Goal: Information Seeking & Learning: Understand process/instructions

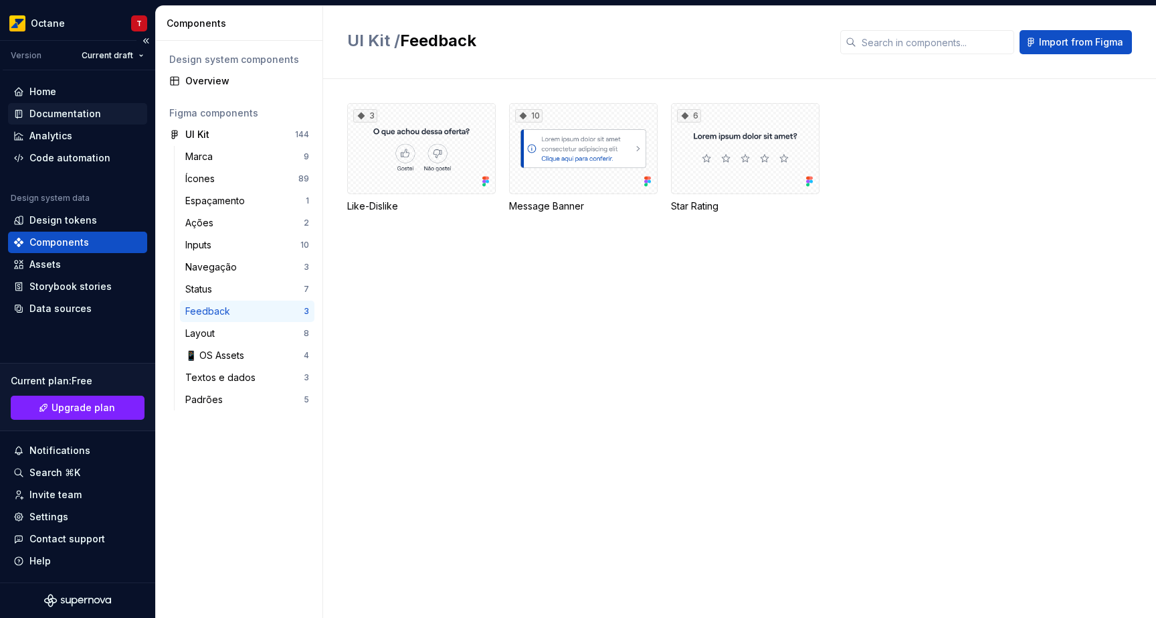
click at [78, 113] on div "Documentation" at bounding box center [65, 113] width 72 height 13
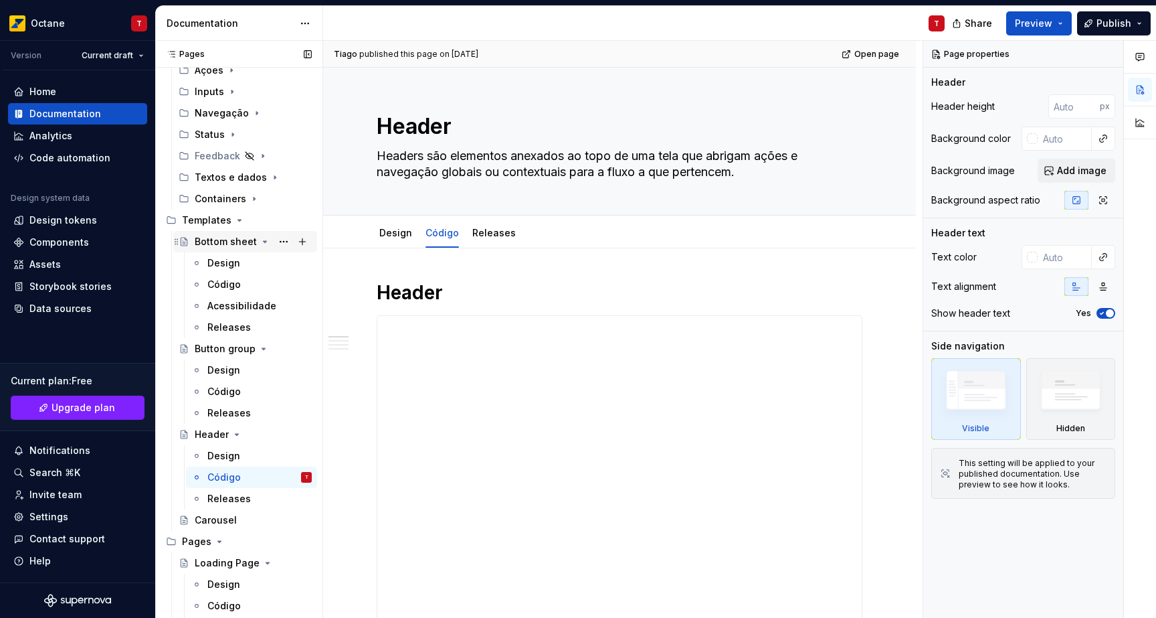
scroll to position [110, 0]
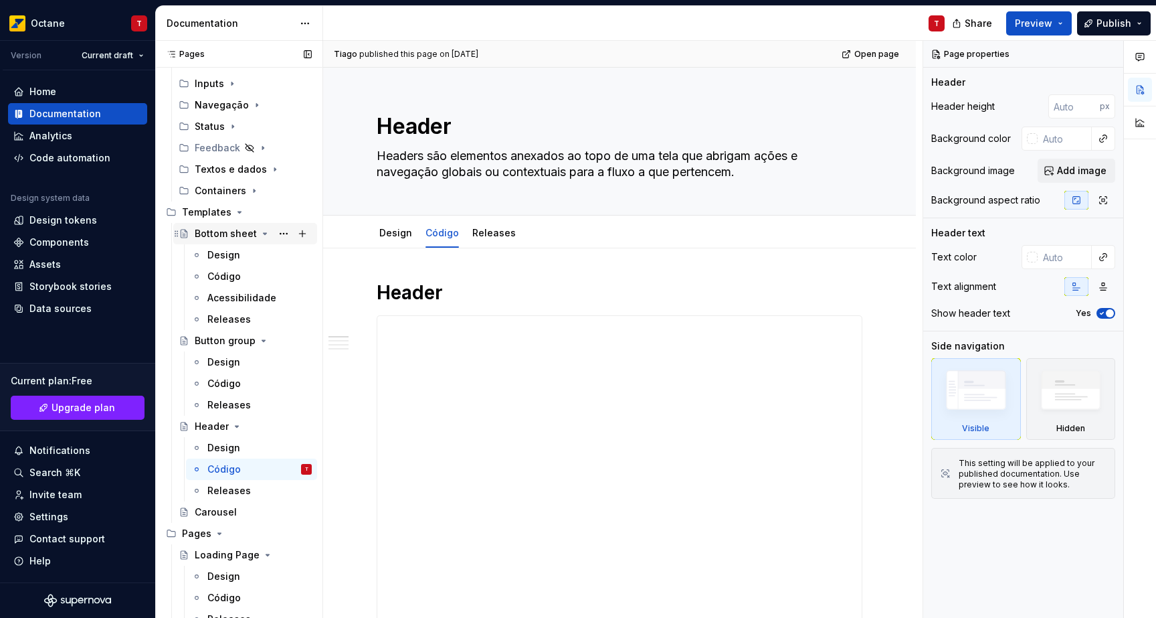
click at [205, 224] on div "Bottom sheet" at bounding box center [253, 233] width 117 height 19
click at [205, 216] on div "Templates" at bounding box center [207, 211] width 50 height 13
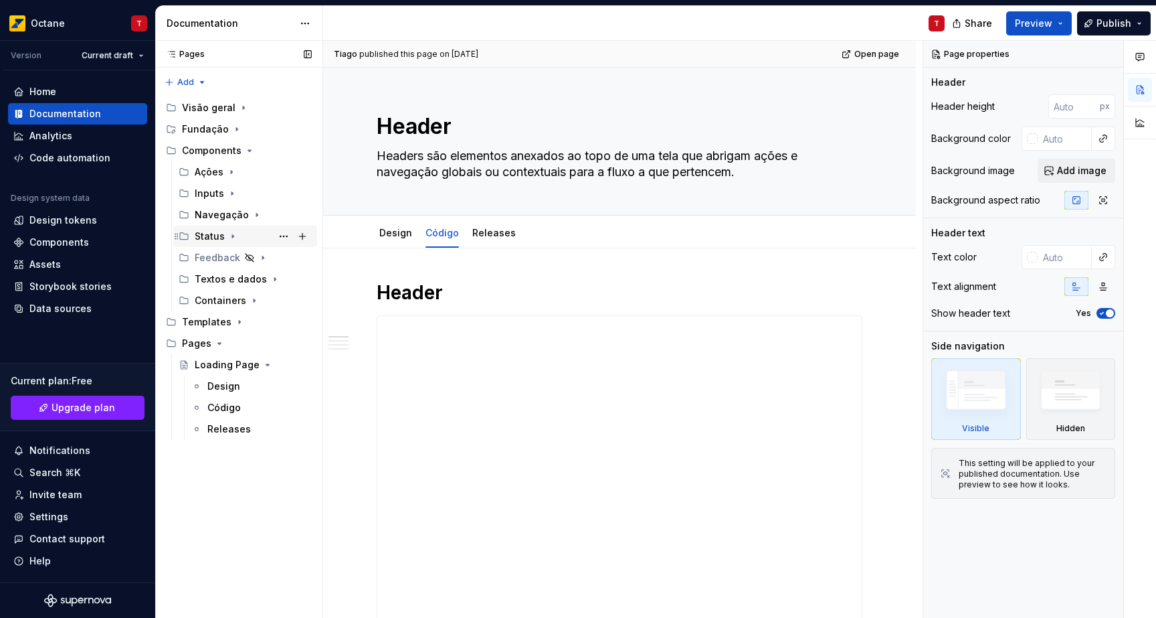
scroll to position [0, 0]
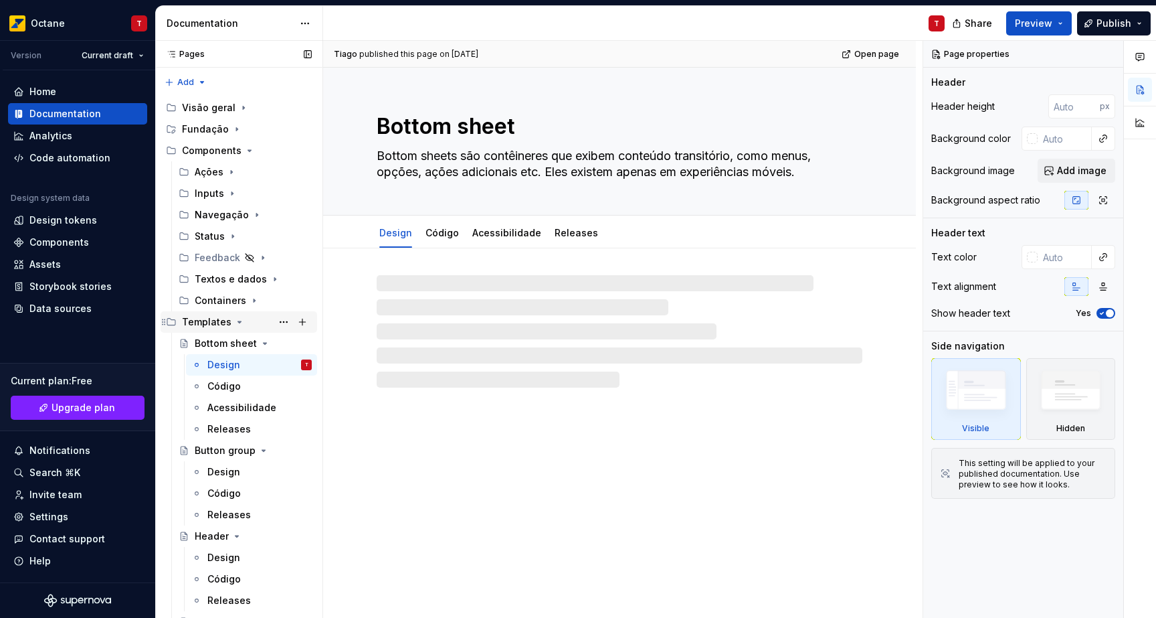
click at [223, 327] on div "Templates" at bounding box center [207, 321] width 50 height 13
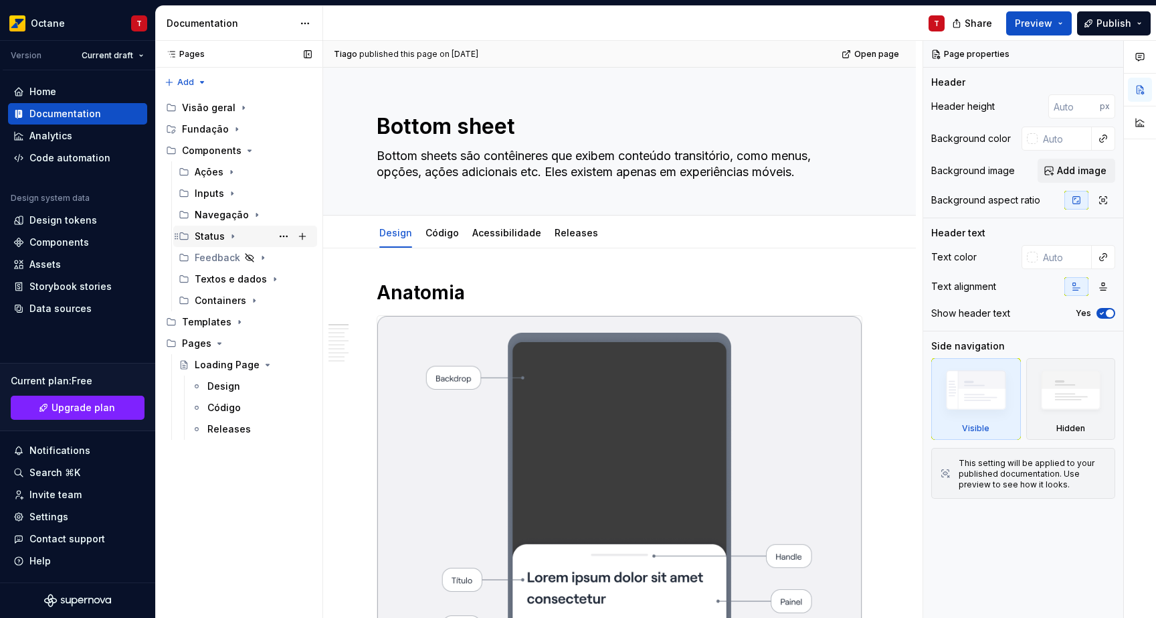
click at [213, 242] on div "Status" at bounding box center [210, 236] width 30 height 13
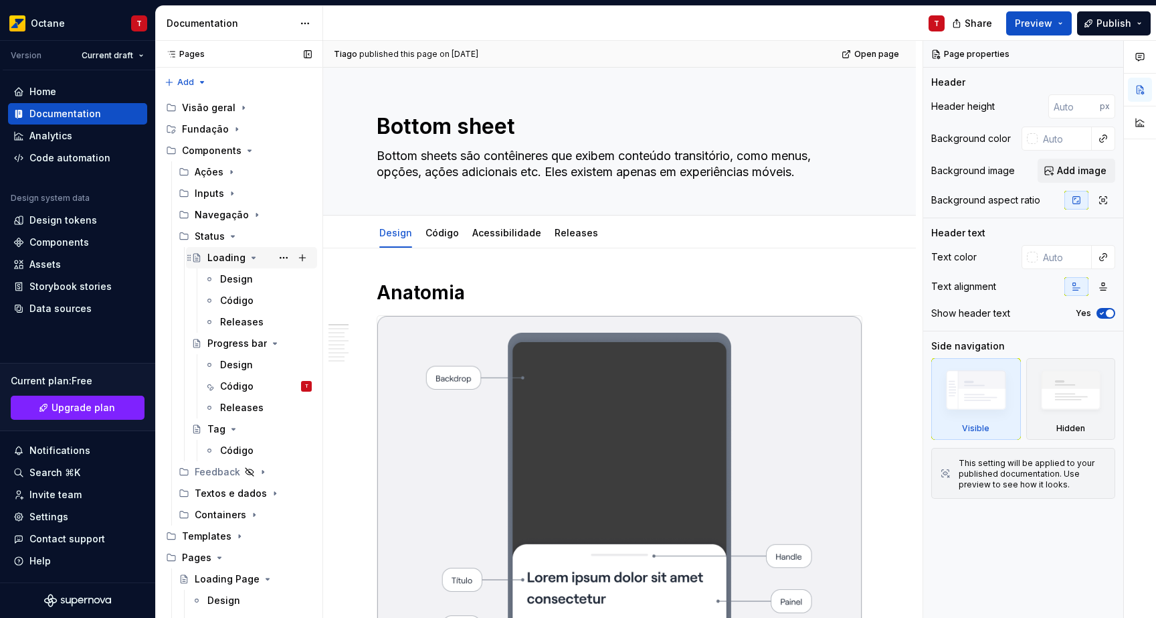
click at [215, 254] on div "Loading" at bounding box center [226, 257] width 38 height 13
click at [211, 239] on div "Status" at bounding box center [210, 236] width 30 height 13
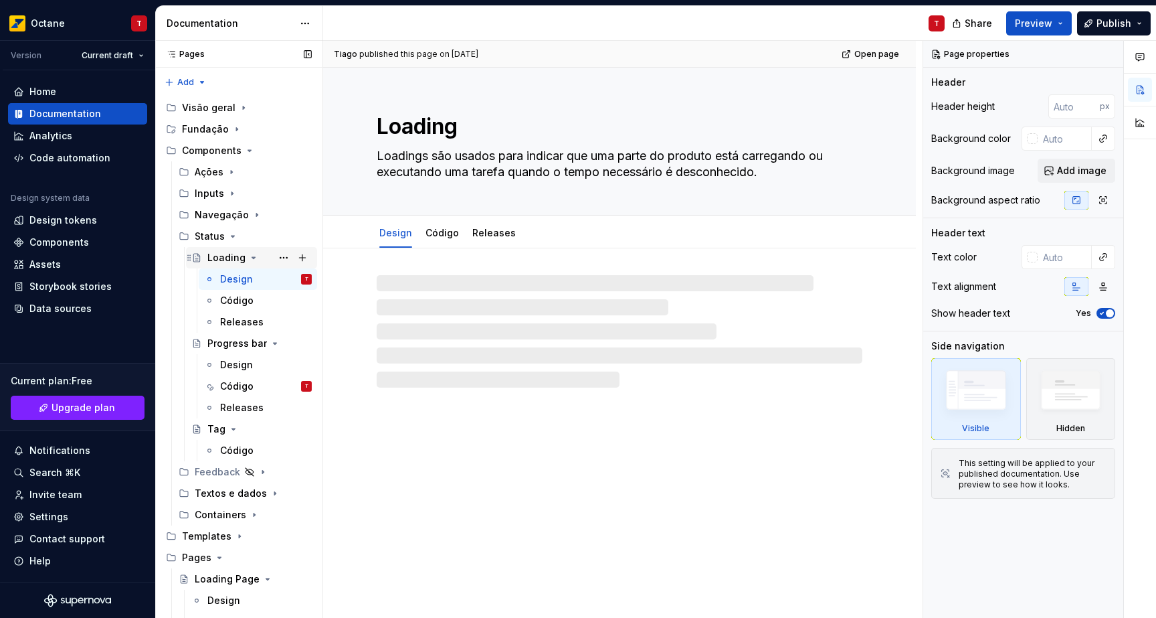
click at [220, 249] on div "Loading" at bounding box center [259, 257] width 104 height 19
click at [220, 244] on div "Status" at bounding box center [253, 236] width 117 height 19
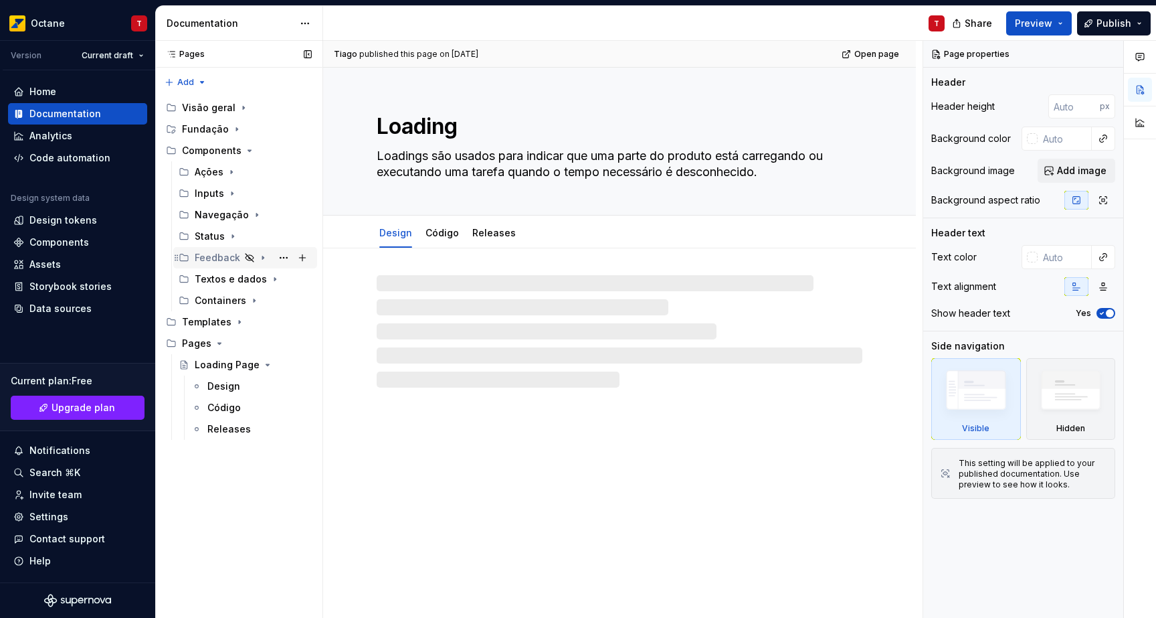
click at [229, 259] on div "Feedback" at bounding box center [218, 257] width 46 height 13
click at [258, 258] on icon "Page tree" at bounding box center [263, 257] width 11 height 11
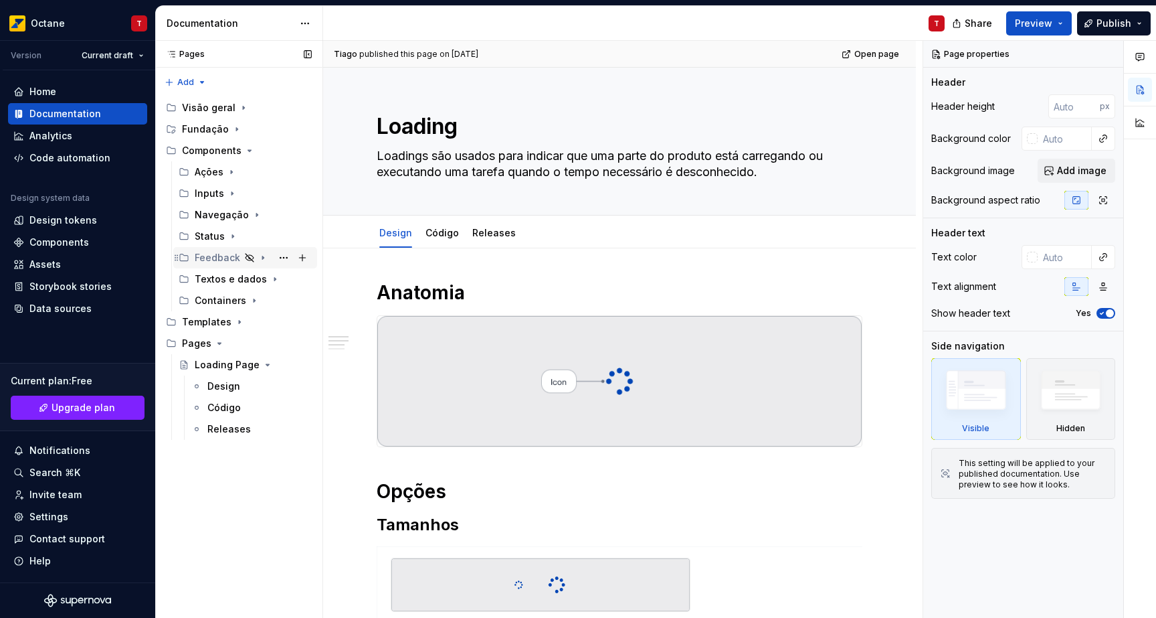
click at [258, 258] on icon "Page tree" at bounding box center [263, 257] width 11 height 11
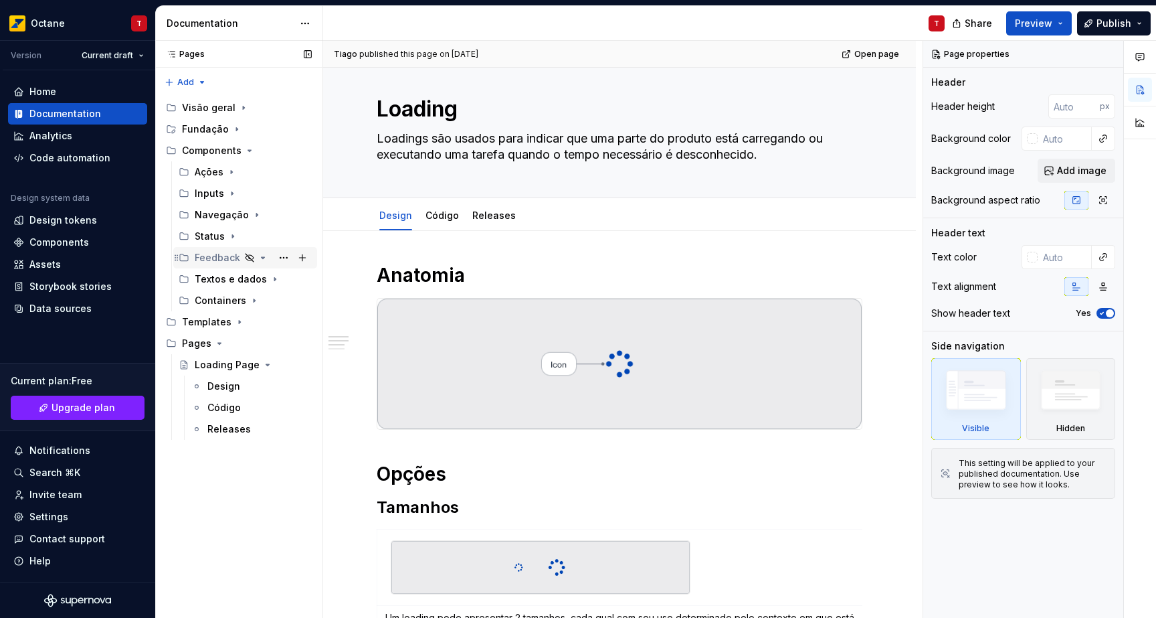
click at [264, 262] on icon "Page tree" at bounding box center [263, 257] width 11 height 11
click at [262, 260] on icon "Page tree" at bounding box center [263, 257] width 11 height 11
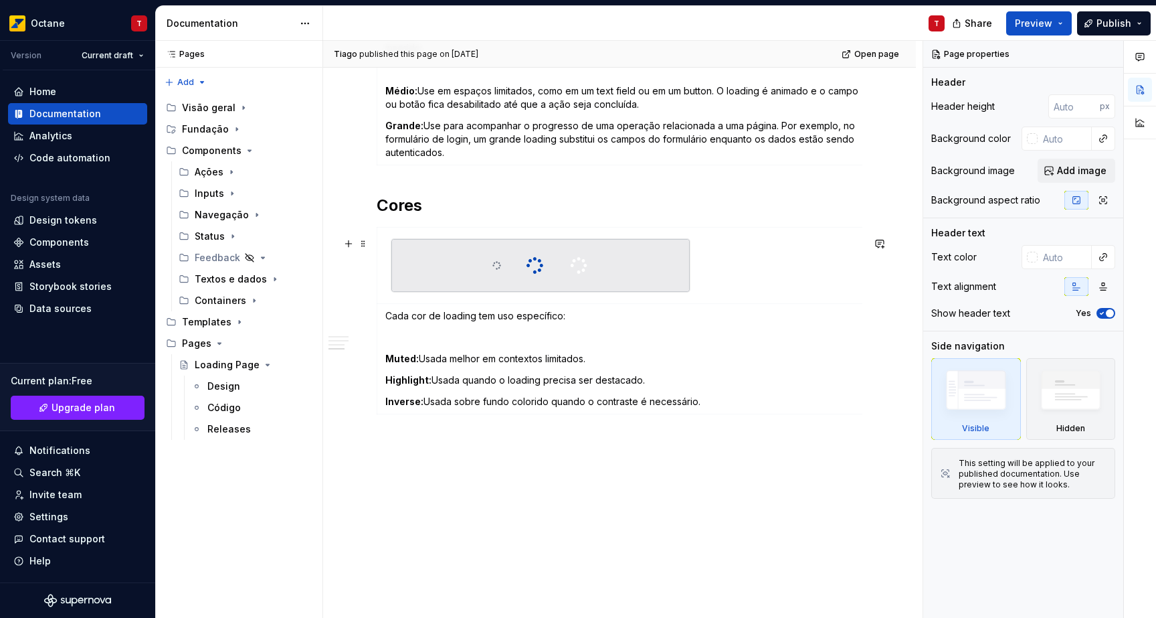
scroll to position [232, 0]
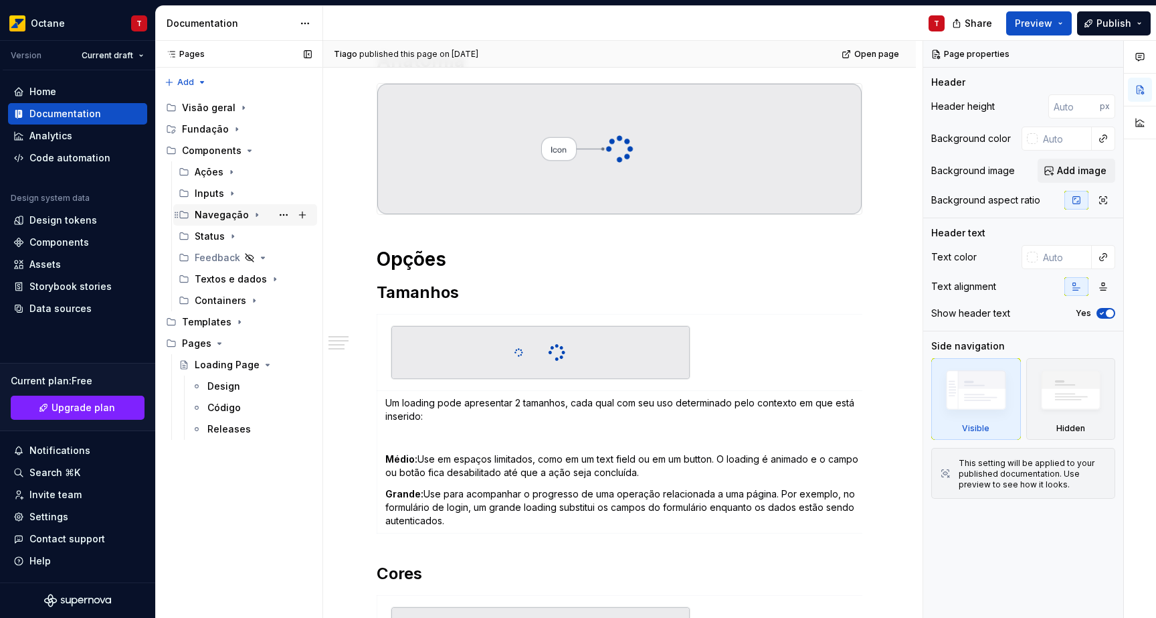
click at [246, 217] on div "Navegação" at bounding box center [253, 214] width 117 height 19
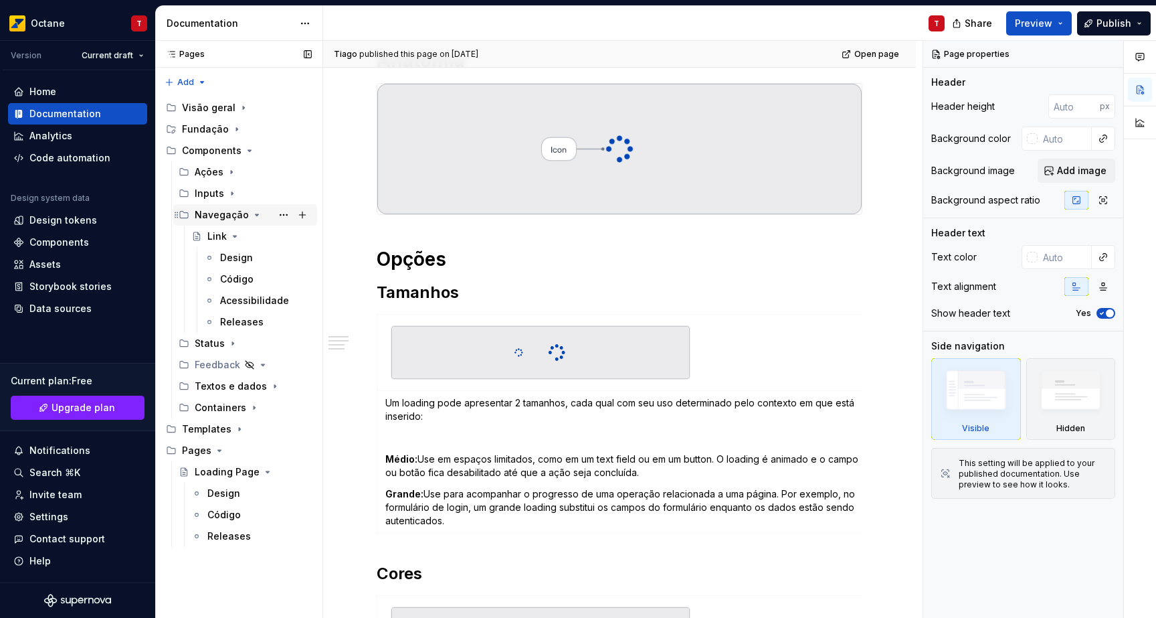
click at [246, 217] on div "Navegação" at bounding box center [253, 214] width 117 height 19
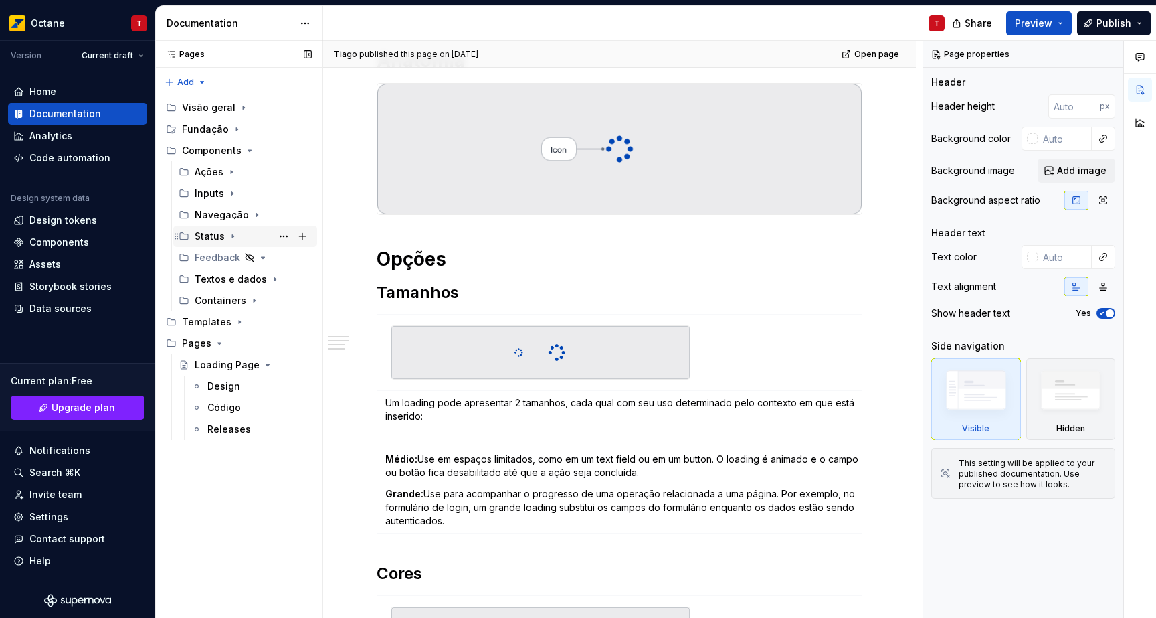
click at [238, 235] on div "Status" at bounding box center [253, 236] width 117 height 19
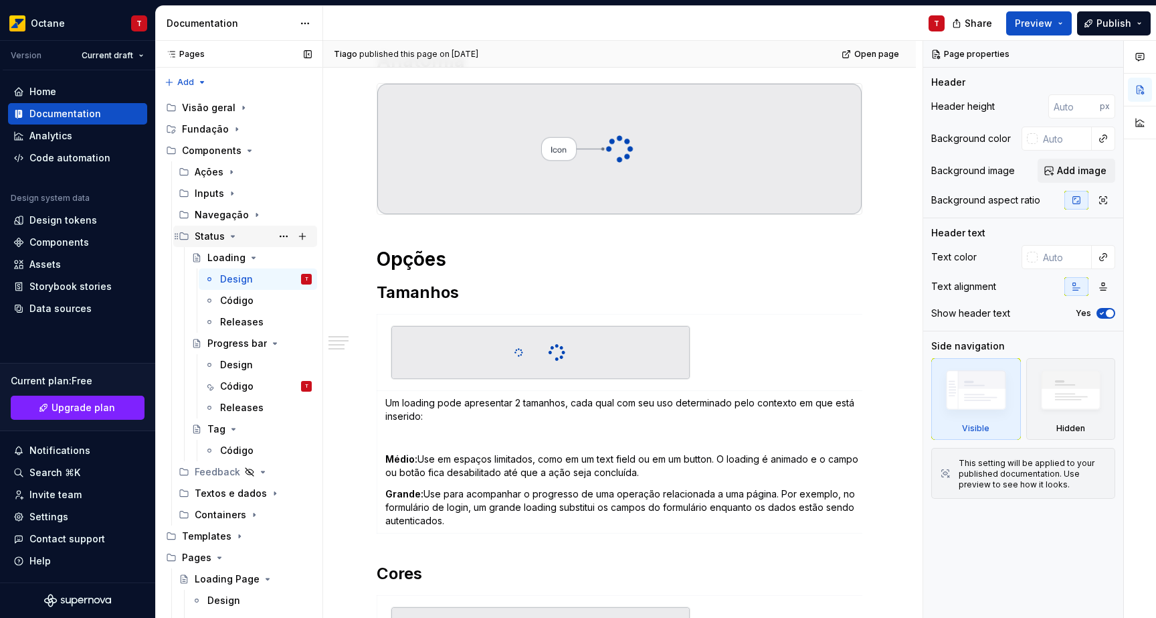
click at [238, 235] on div "Status" at bounding box center [253, 236] width 117 height 19
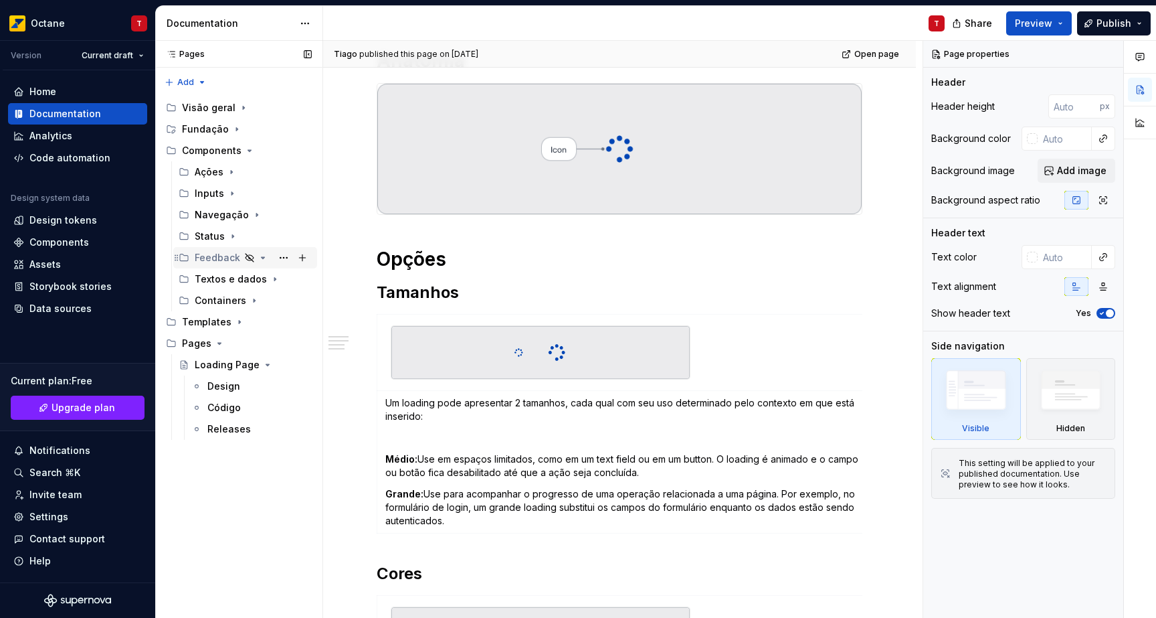
click at [264, 254] on icon "Page tree" at bounding box center [263, 257] width 11 height 11
click at [262, 255] on icon "Page tree" at bounding box center [263, 257] width 11 height 11
click at [234, 323] on icon "Page tree" at bounding box center [239, 322] width 11 height 11
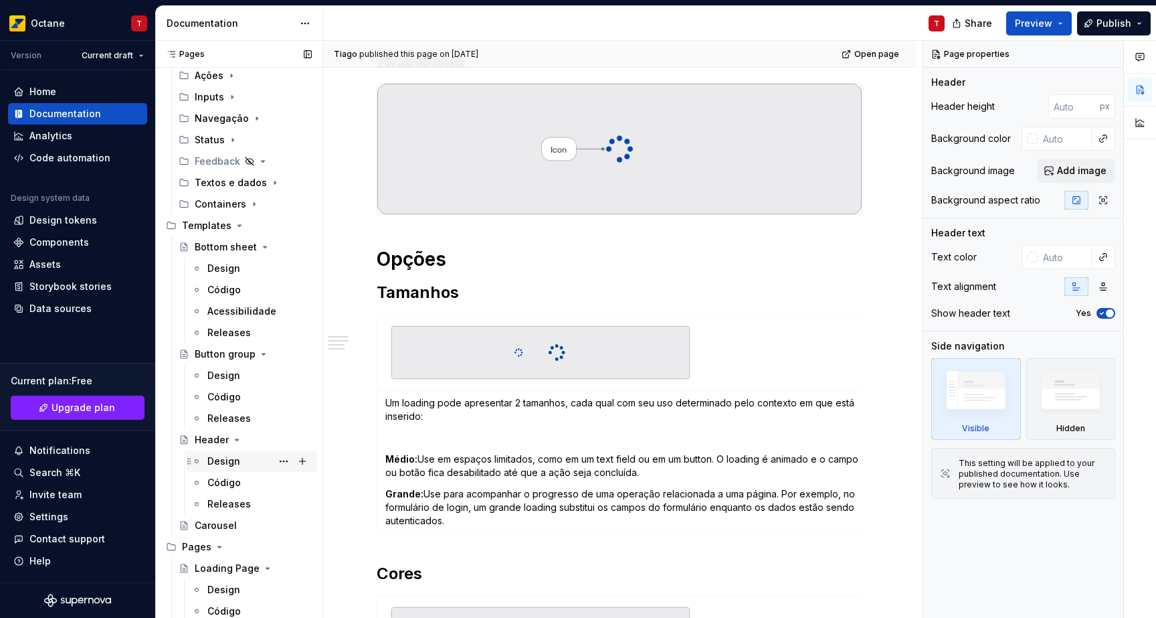
scroll to position [105, 0]
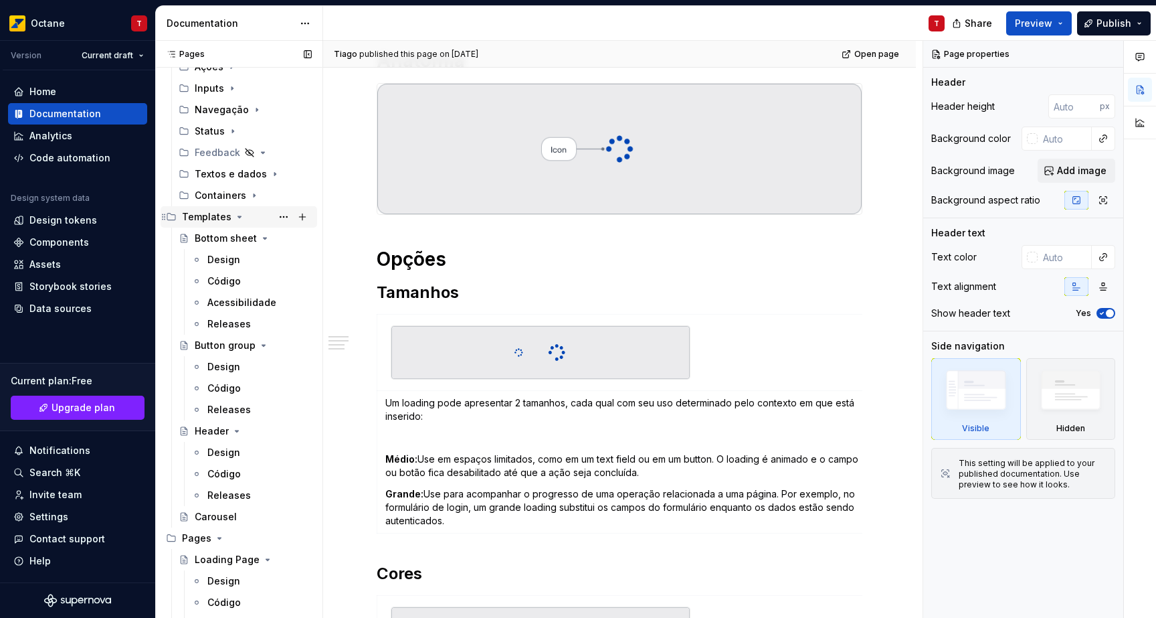
click at [228, 219] on div "Templates" at bounding box center [207, 216] width 50 height 13
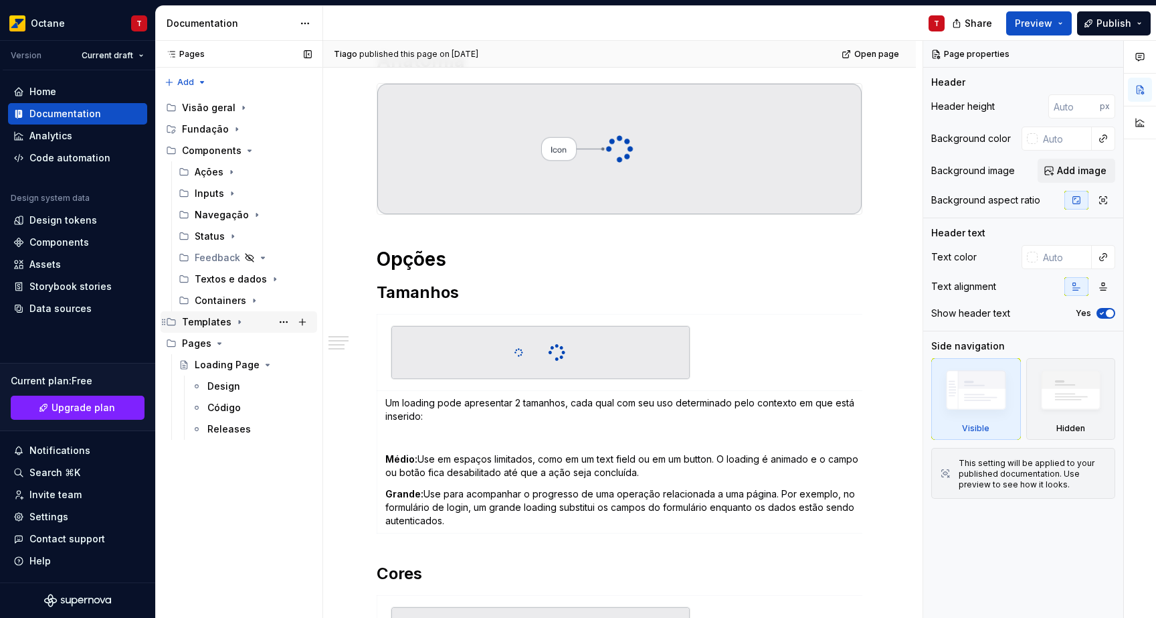
scroll to position [0, 0]
click at [222, 157] on div "Components" at bounding box center [247, 150] width 130 height 19
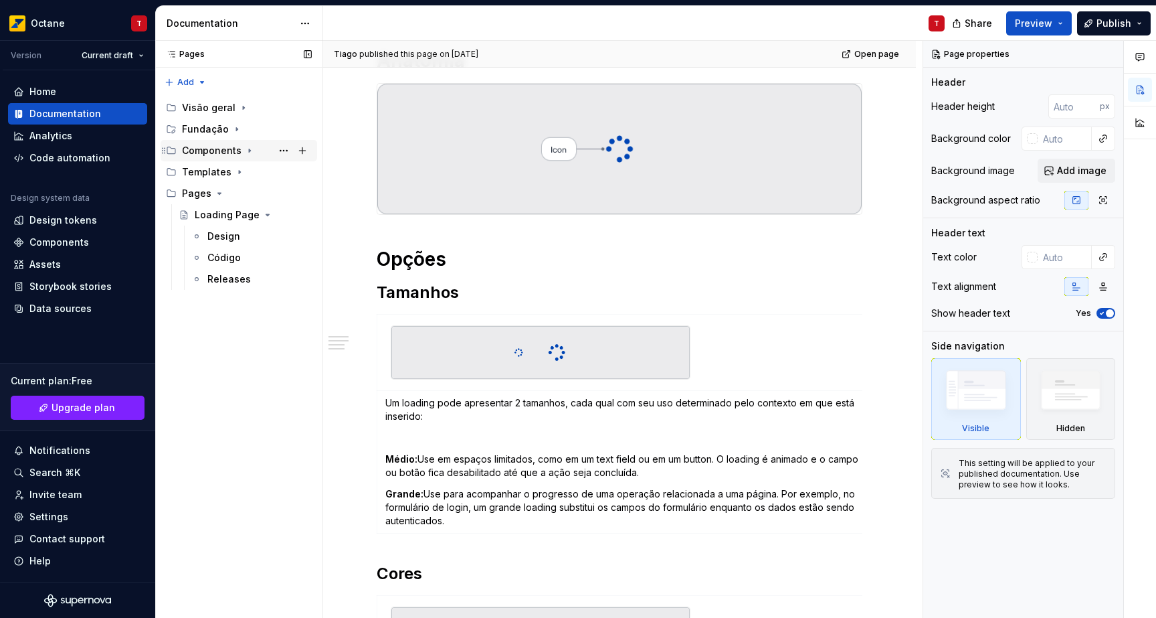
click at [244, 149] on icon "Page tree" at bounding box center [249, 150] width 11 height 11
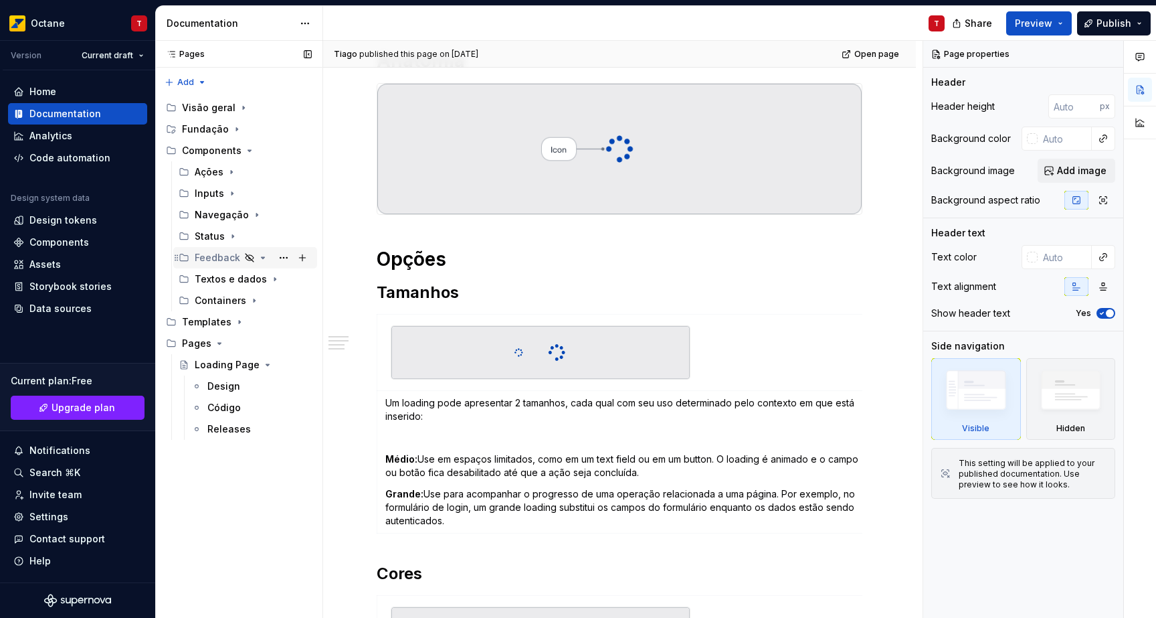
click at [218, 258] on div "Feedback" at bounding box center [218, 257] width 46 height 13
click at [249, 258] on icon "Page tree" at bounding box center [250, 258] width 8 height 8
click at [246, 256] on icon "Page tree" at bounding box center [249, 257] width 11 height 11
click at [248, 258] on icon "Page tree" at bounding box center [250, 258] width 8 height 8
click at [0, 0] on button "Page tree" at bounding box center [0, 0] width 0 height 0
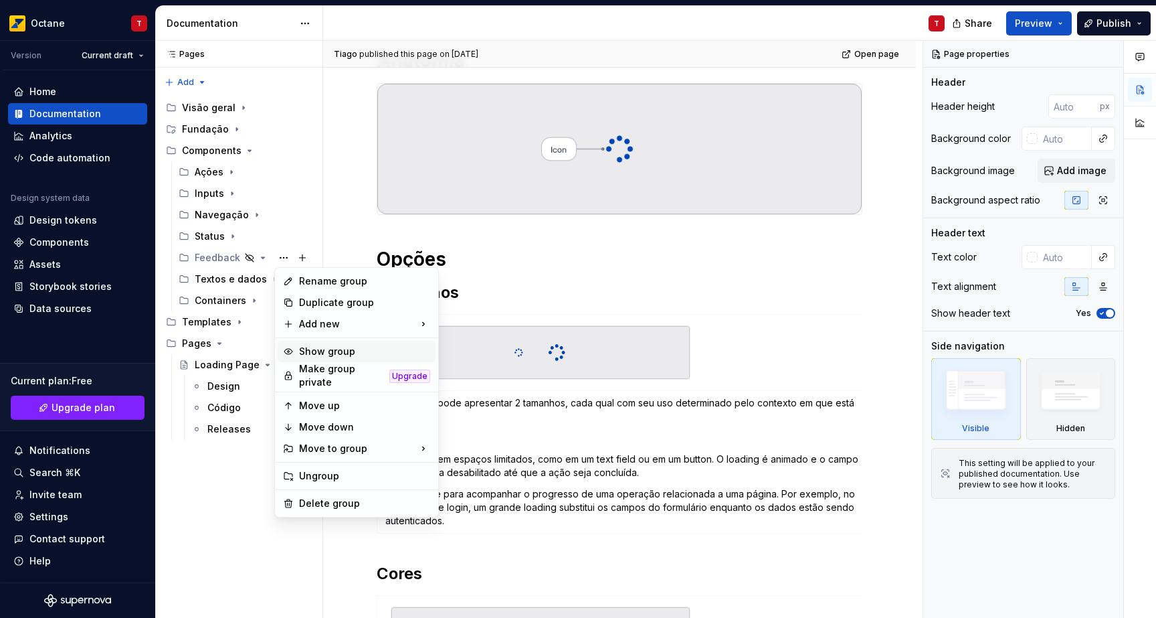
click at [349, 353] on div "Show group" at bounding box center [364, 351] width 131 height 13
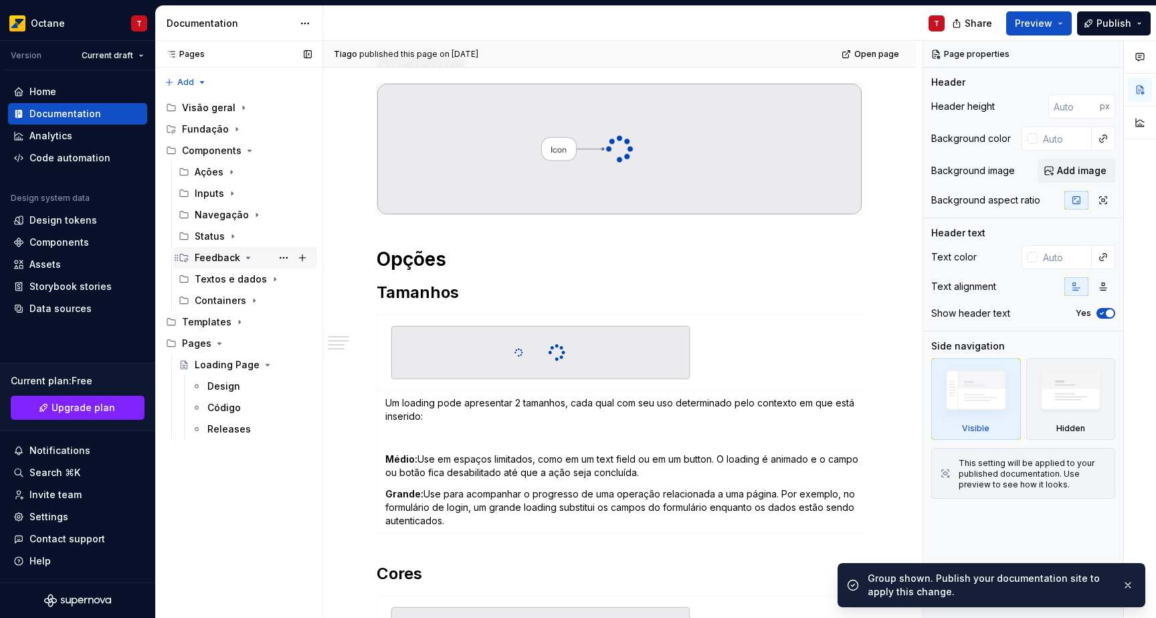
click at [243, 264] on div "Feedback" at bounding box center [253, 257] width 117 height 19
click at [243, 260] on icon "Page tree" at bounding box center [248, 257] width 11 height 11
click at [244, 258] on icon "Page tree" at bounding box center [248, 257] width 11 height 11
click at [248, 258] on icon "Page tree" at bounding box center [248, 257] width 1 height 3
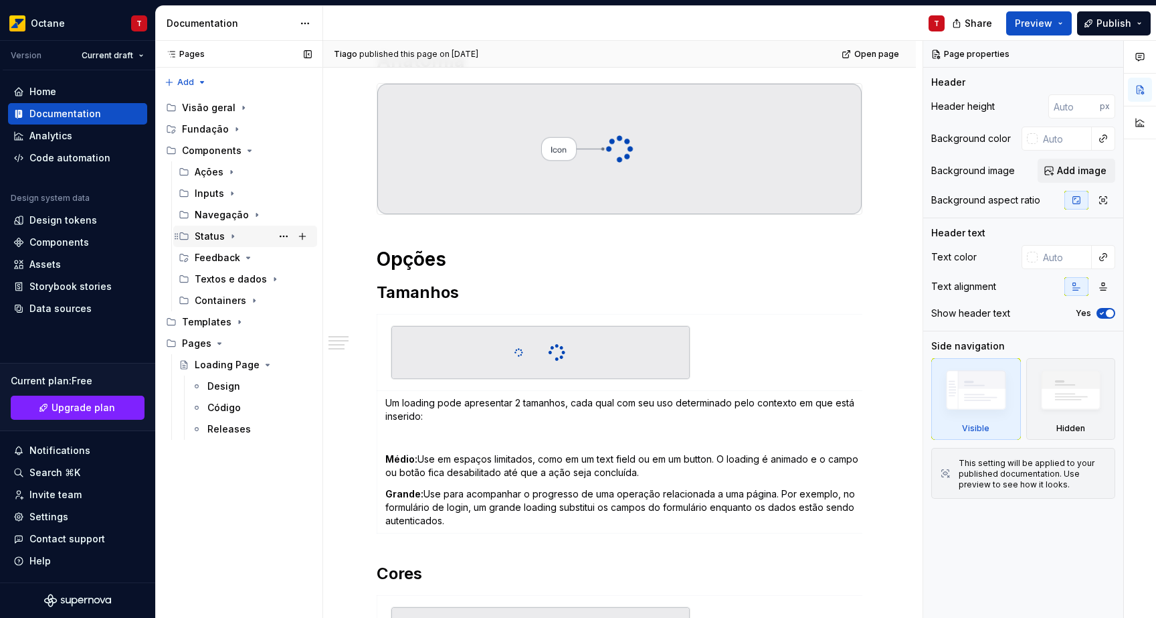
click at [232, 237] on icon "Page tree" at bounding box center [232, 236] width 1 height 3
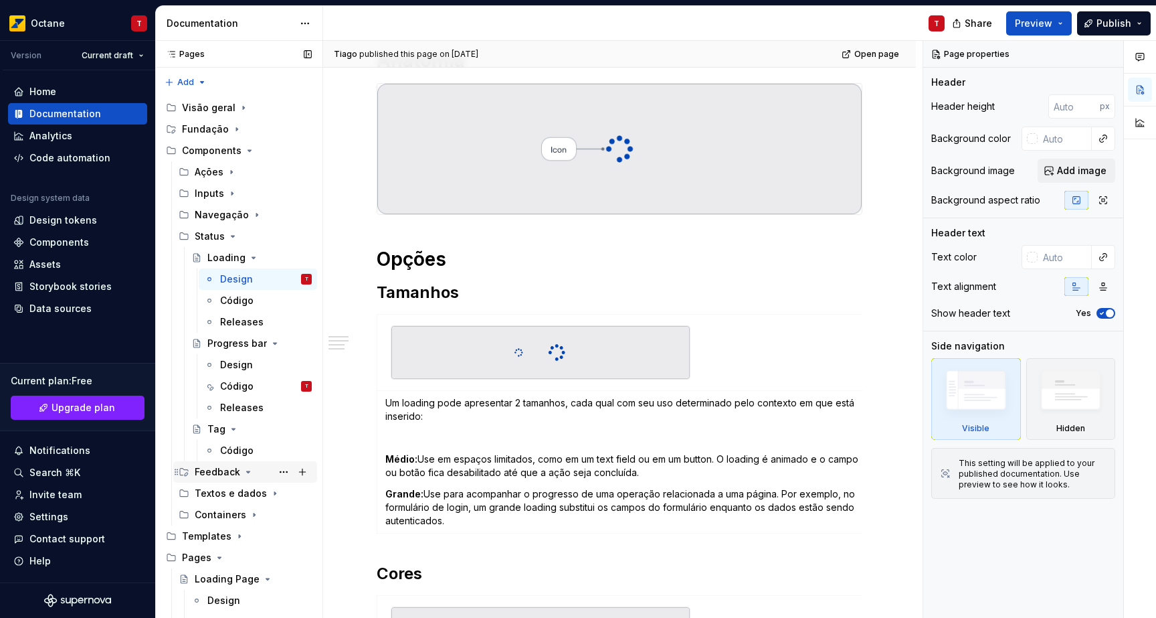
click at [243, 476] on icon "Page tree" at bounding box center [248, 471] width 11 height 11
click at [248, 474] on icon "Page tree" at bounding box center [248, 471] width 11 height 11
click at [295, 468] on button "Page tree" at bounding box center [302, 471] width 19 height 19
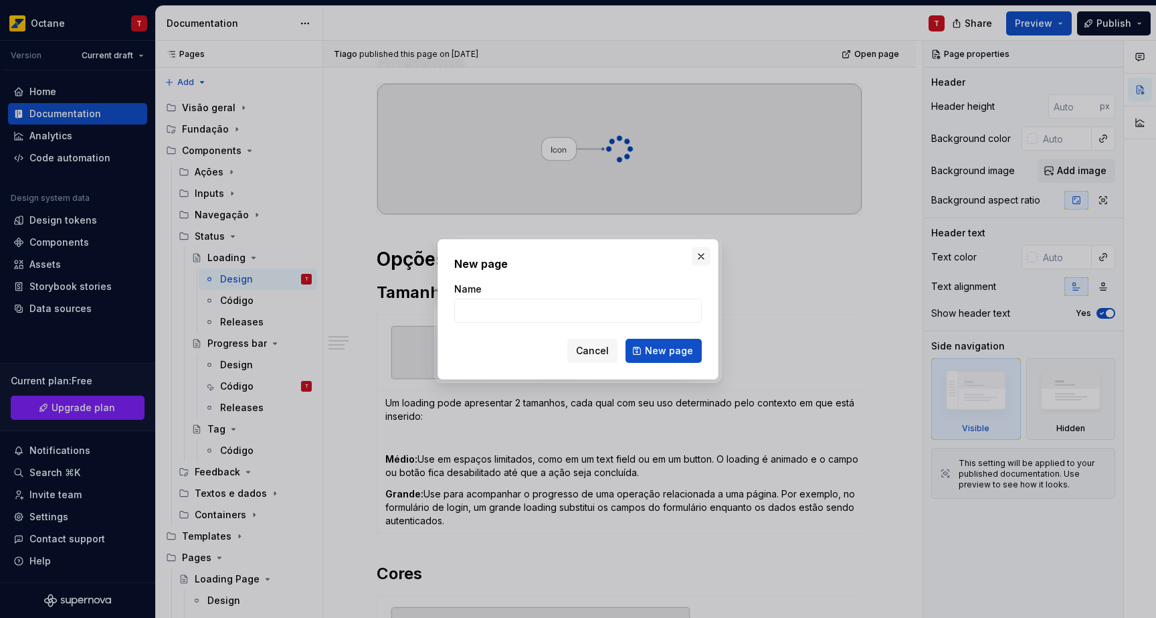
click at [711, 250] on div "New page Name Cancel New page" at bounding box center [578, 309] width 281 height 141
drag, startPoint x: 708, startPoint y: 254, endPoint x: 699, endPoint y: 259, distance: 10.2
click at [708, 254] on button "button" at bounding box center [701, 256] width 19 height 19
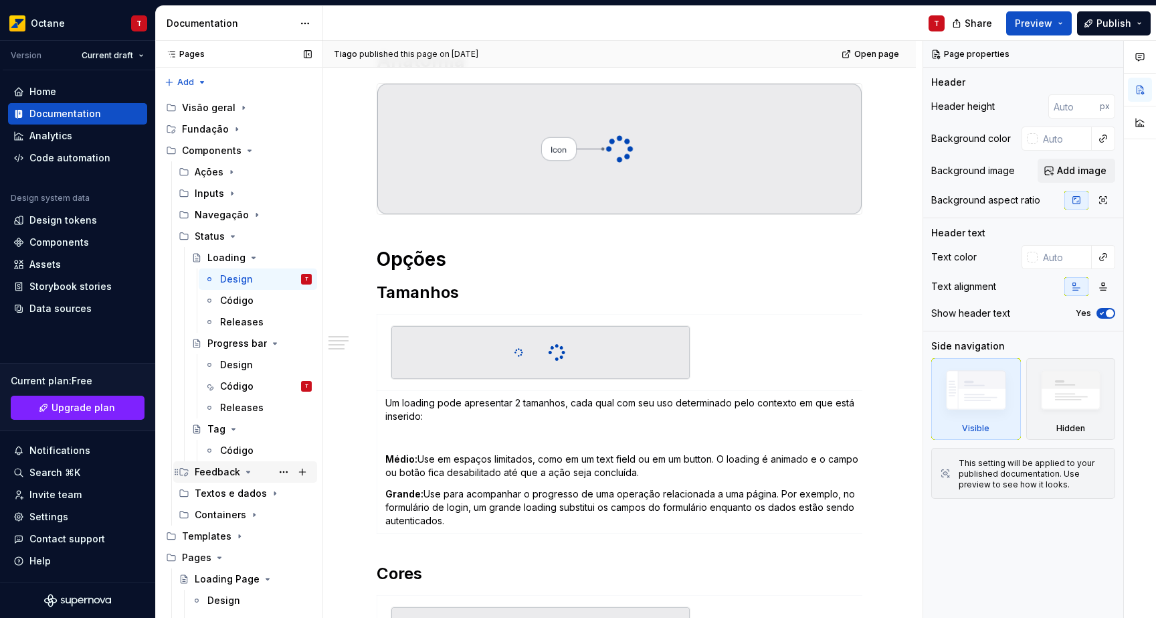
click at [250, 474] on icon "Page tree" at bounding box center [248, 471] width 11 height 11
click at [279, 471] on button "Page tree" at bounding box center [283, 471] width 19 height 19
type textarea "*"
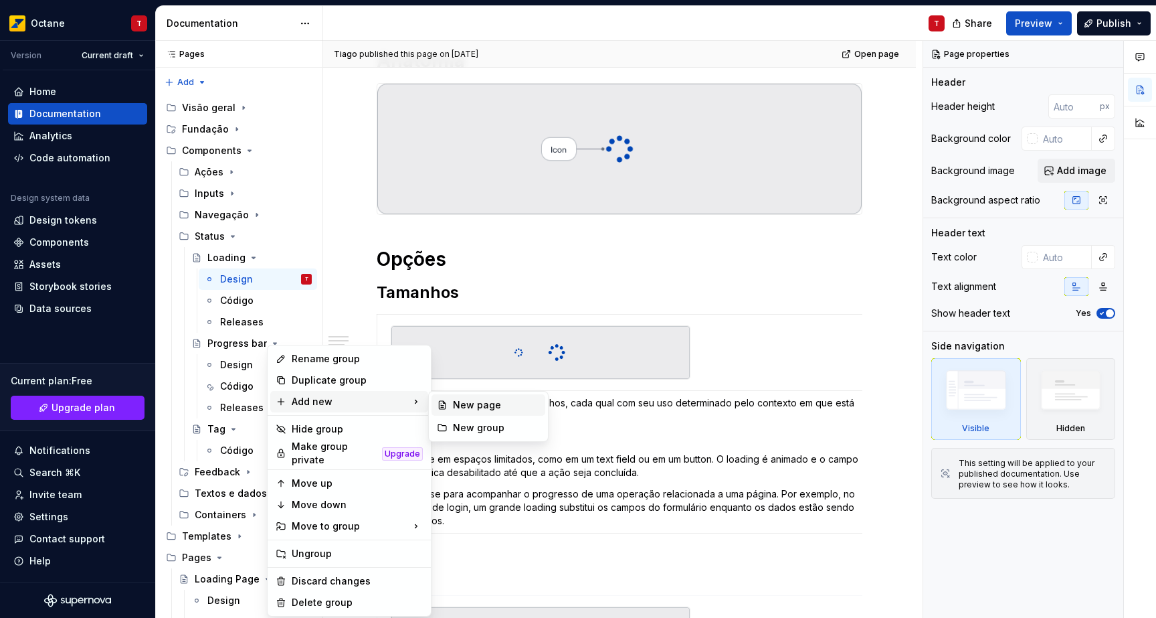
click at [468, 408] on div "New page" at bounding box center [496, 404] width 87 height 13
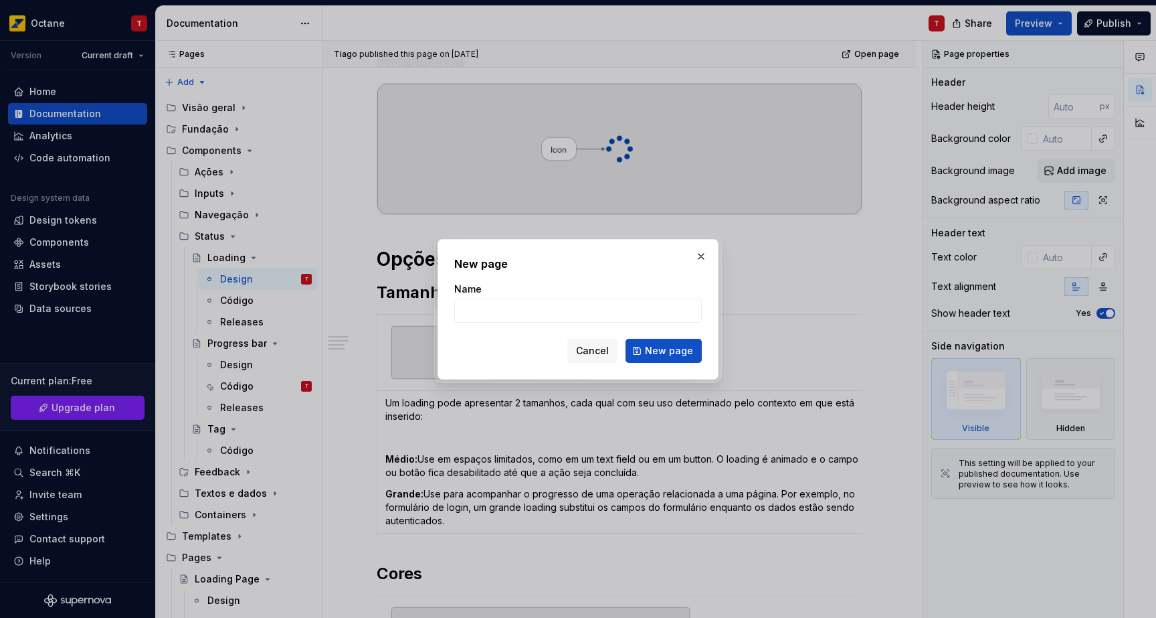
type input "N"
type input "<"
type input "MessageBanner"
click at [664, 349] on span "New page" at bounding box center [669, 350] width 48 height 13
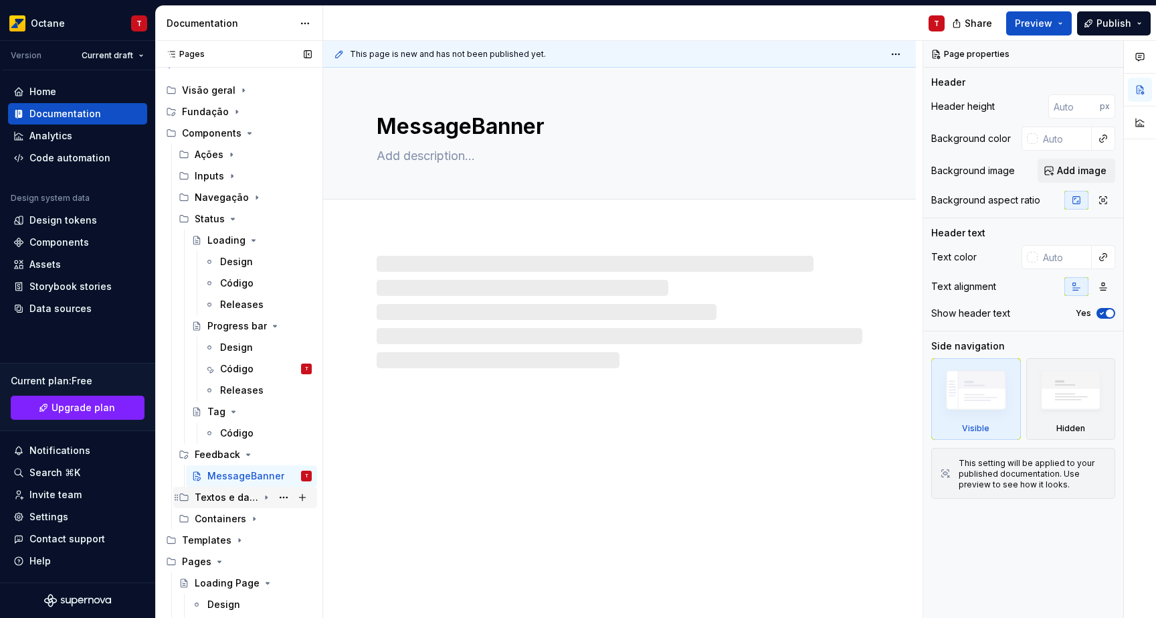
scroll to position [26, 0]
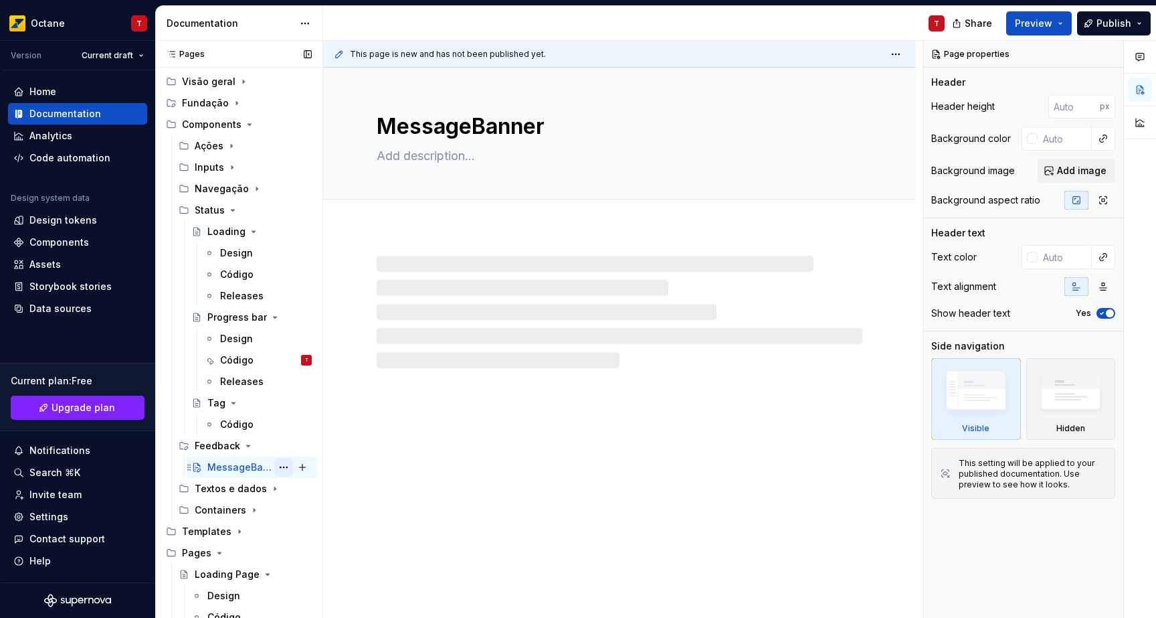
click at [276, 469] on button "Page tree" at bounding box center [283, 467] width 19 height 19
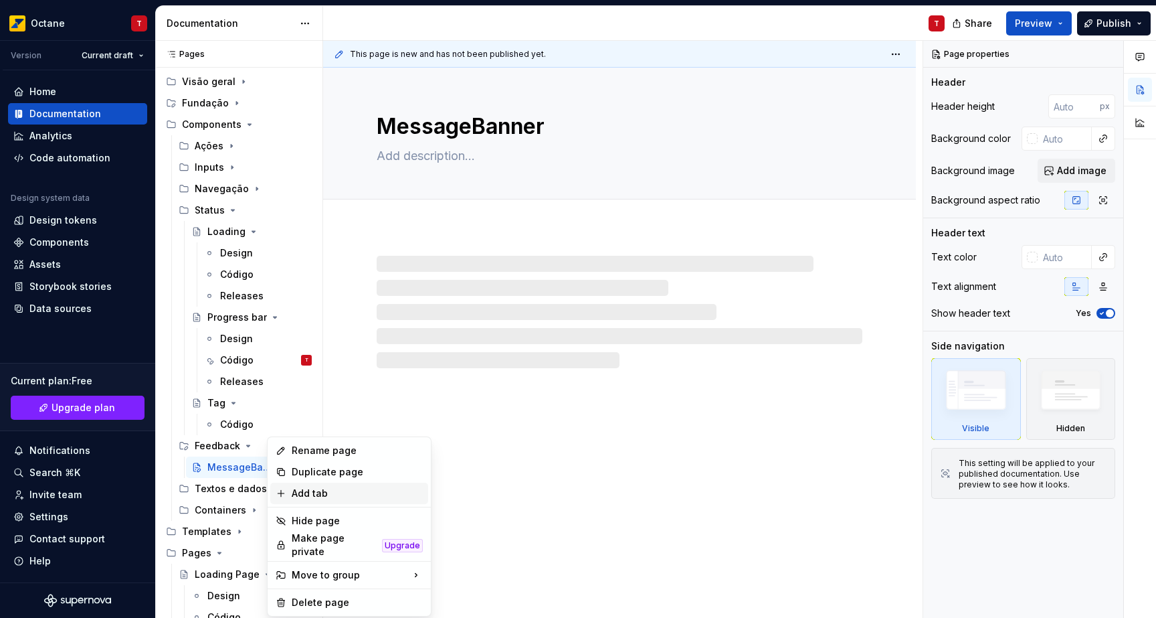
click at [309, 497] on div "Add tab" at bounding box center [357, 493] width 131 height 13
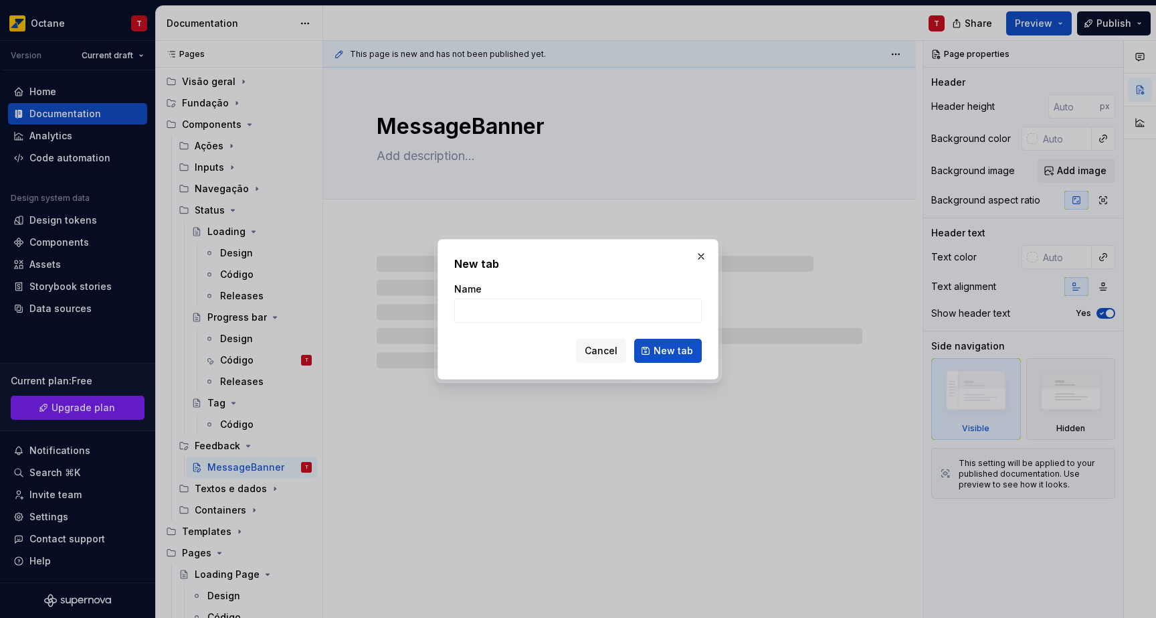
type textarea "*"
type input "Código"
click at [658, 347] on span "New tab" at bounding box center [673, 350] width 39 height 13
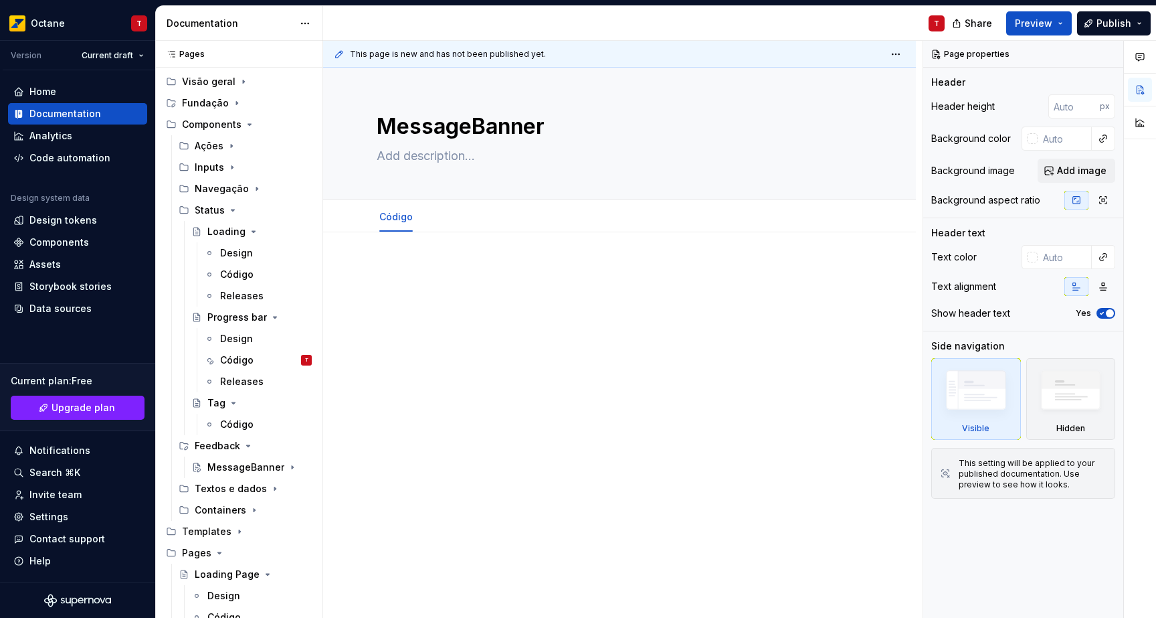
click at [441, 343] on div "This page is new and has not been published yet. MessageBanner Edit header Códi…" at bounding box center [623, 330] width 600 height 578
click at [232, 339] on div "Design" at bounding box center [236, 338] width 33 height 13
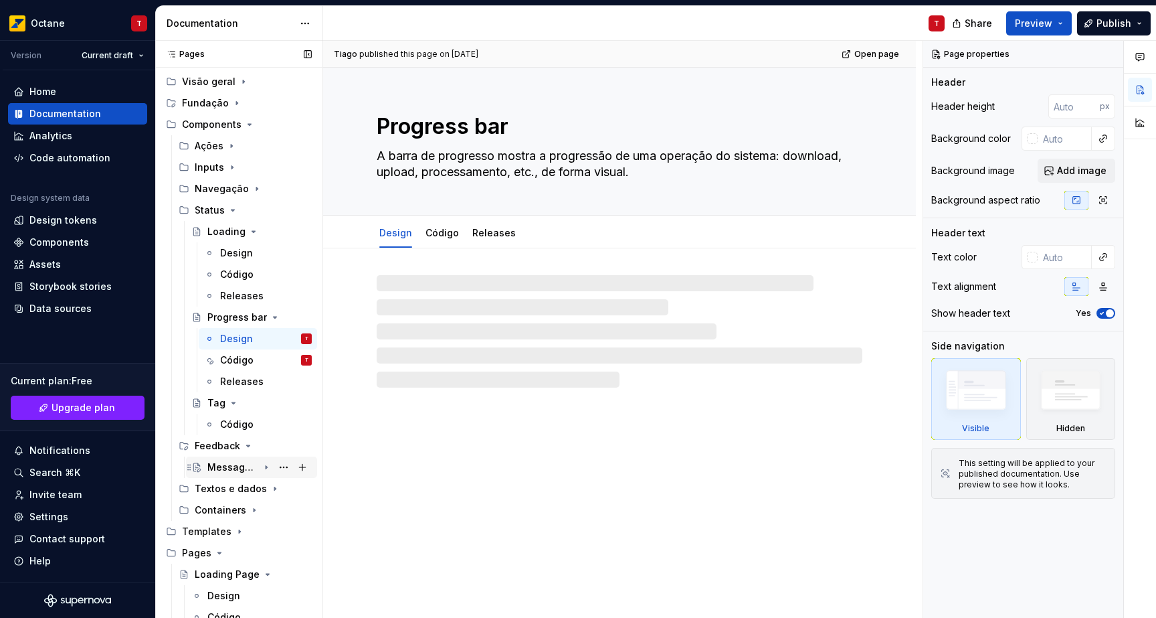
click at [221, 468] on div "MessageBanner" at bounding box center [232, 466] width 51 height 13
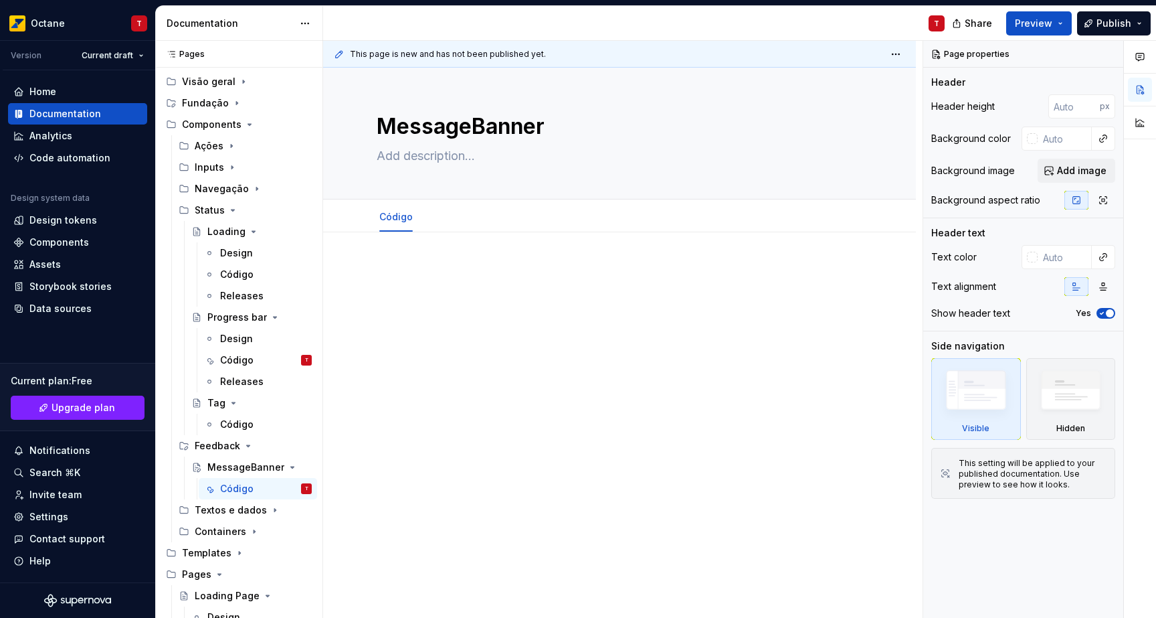
click at [420, 280] on div at bounding box center [620, 289] width 486 height 51
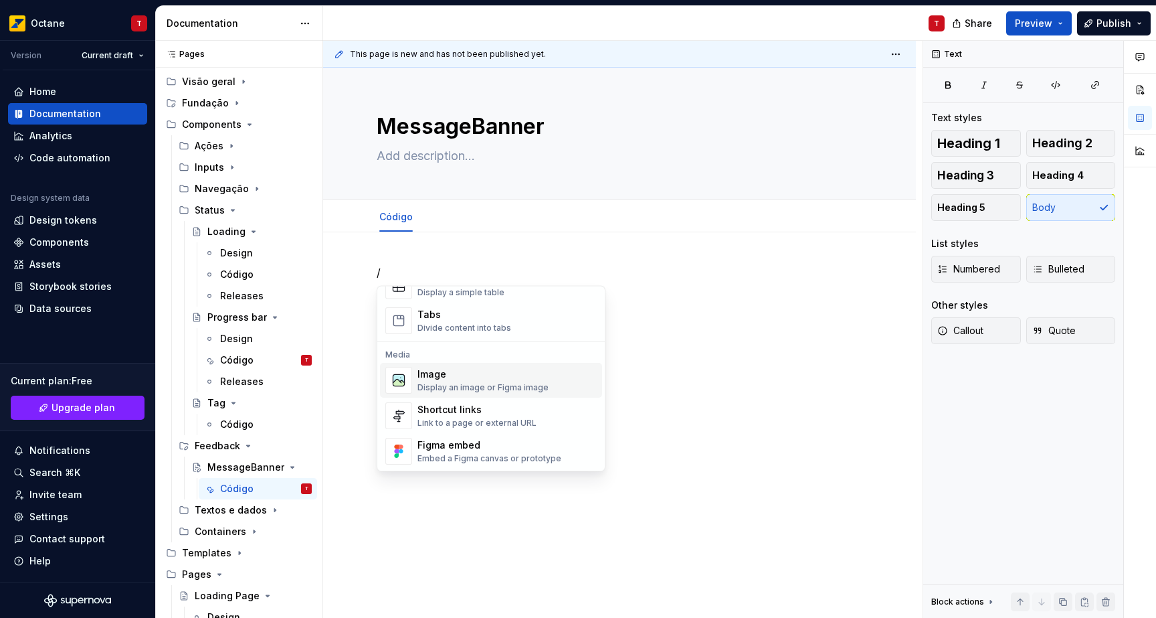
scroll to position [531, 0]
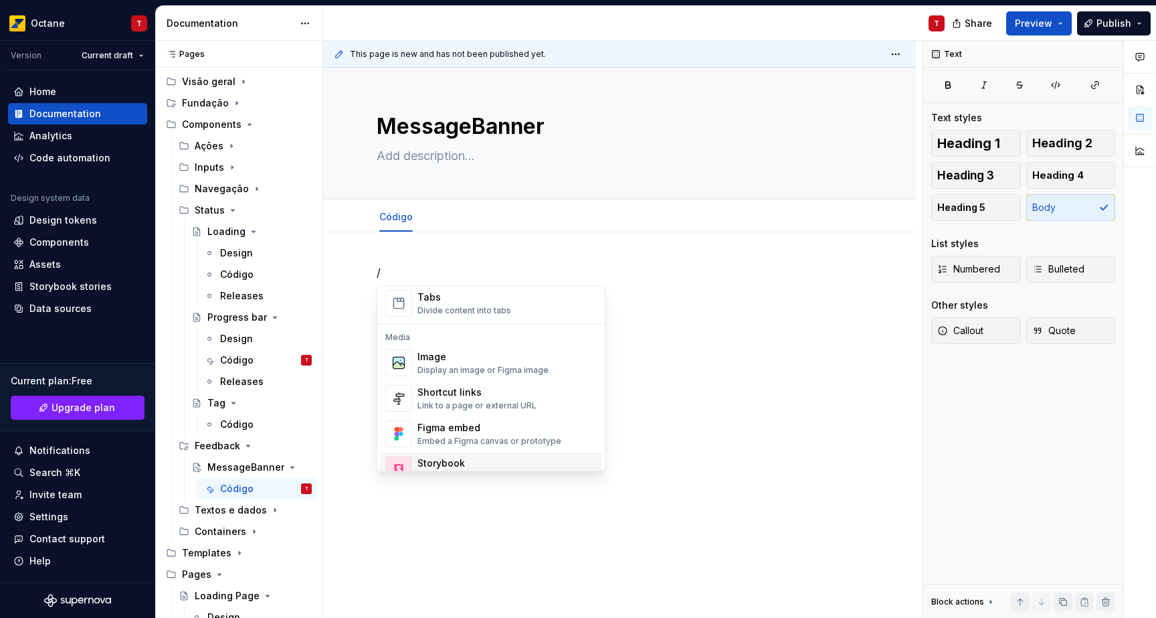
click at [456, 459] on div "Storybook" at bounding box center [469, 463] width 102 height 13
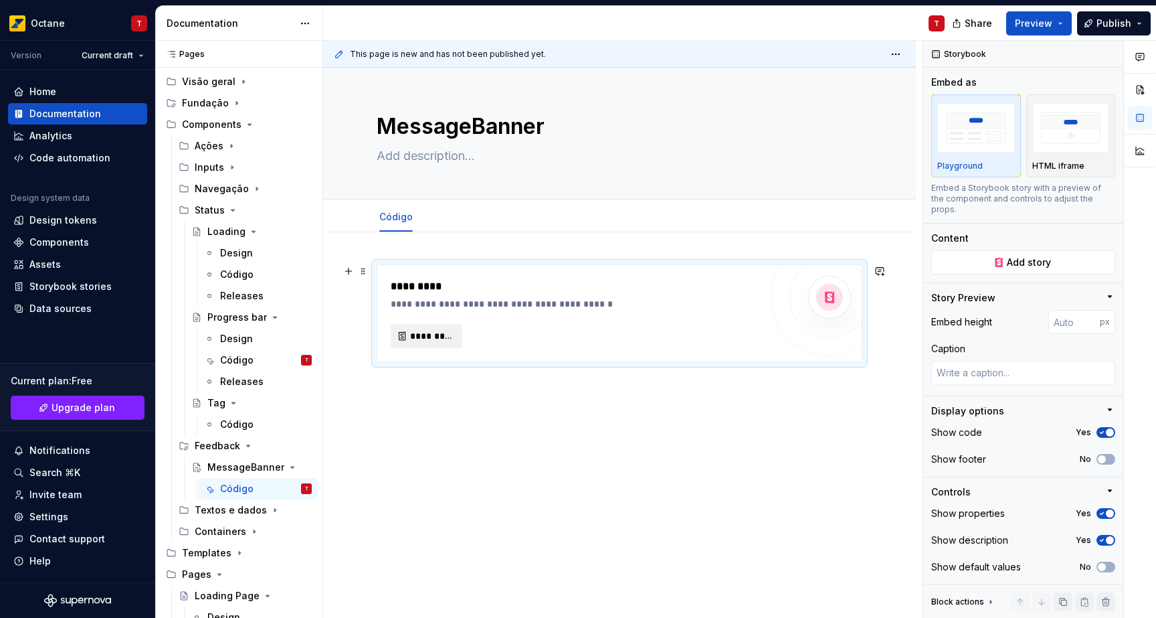
click at [428, 334] on span "*********" at bounding box center [432, 335] width 44 height 13
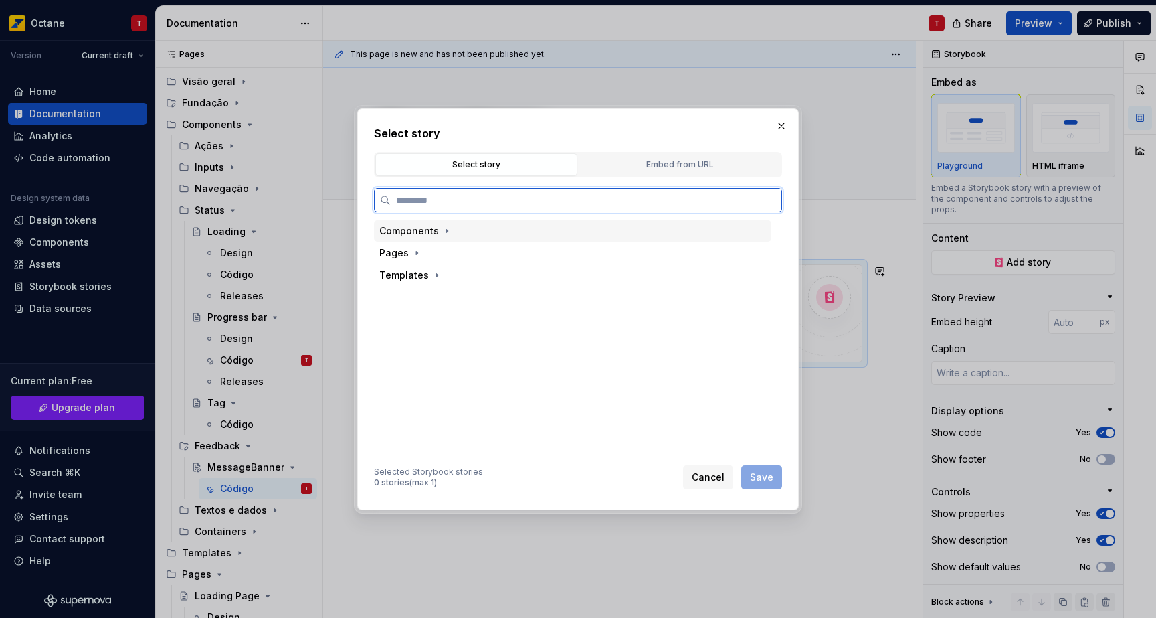
click at [415, 236] on div "Components" at bounding box center [409, 230] width 60 height 13
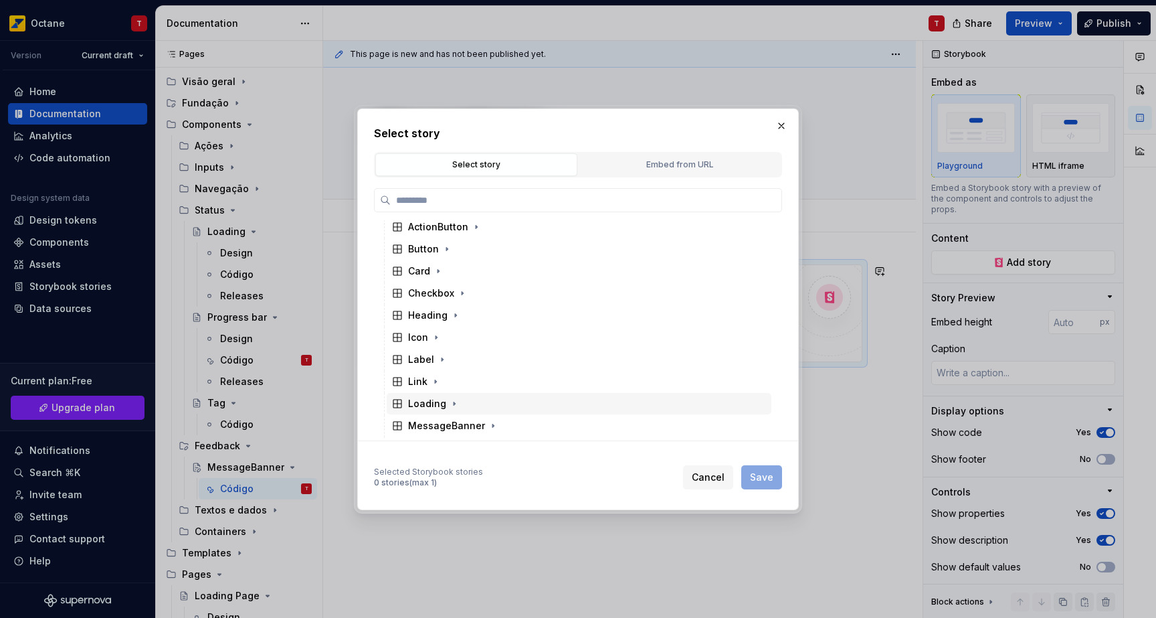
scroll to position [44, 0]
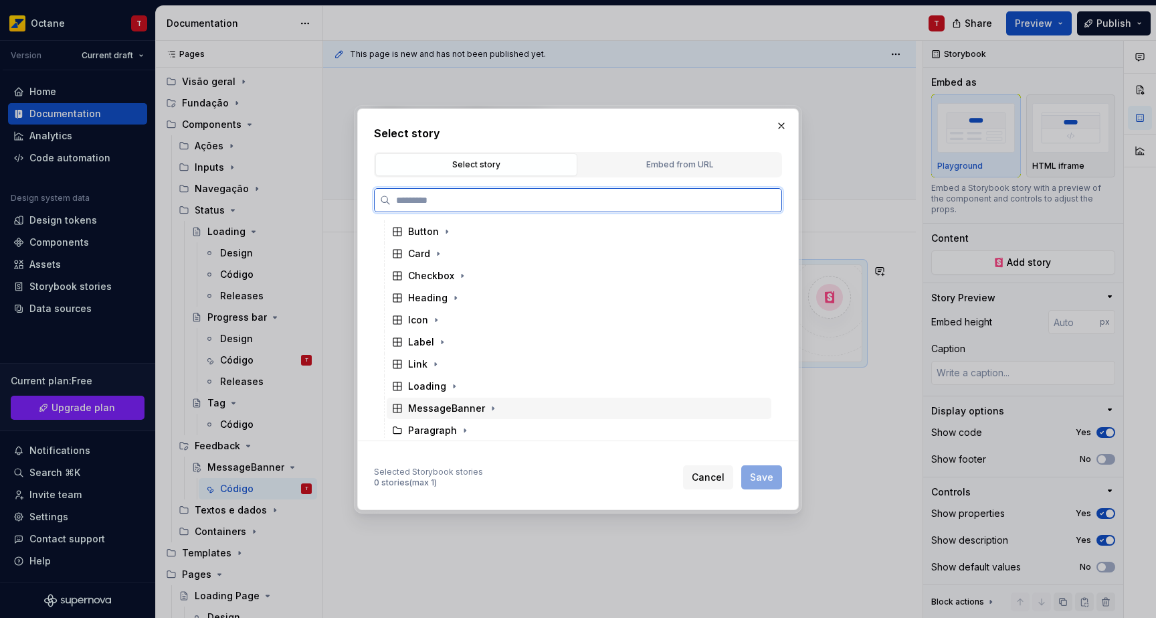
click at [446, 404] on div "MessageBanner" at bounding box center [446, 408] width 77 height 13
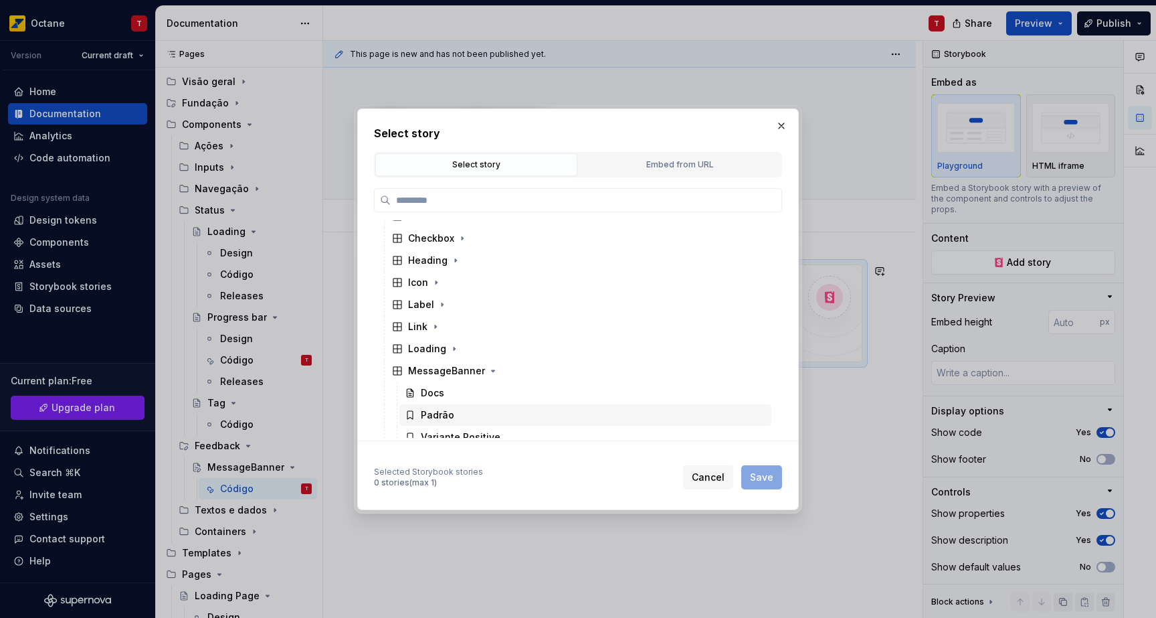
scroll to position [118, 0]
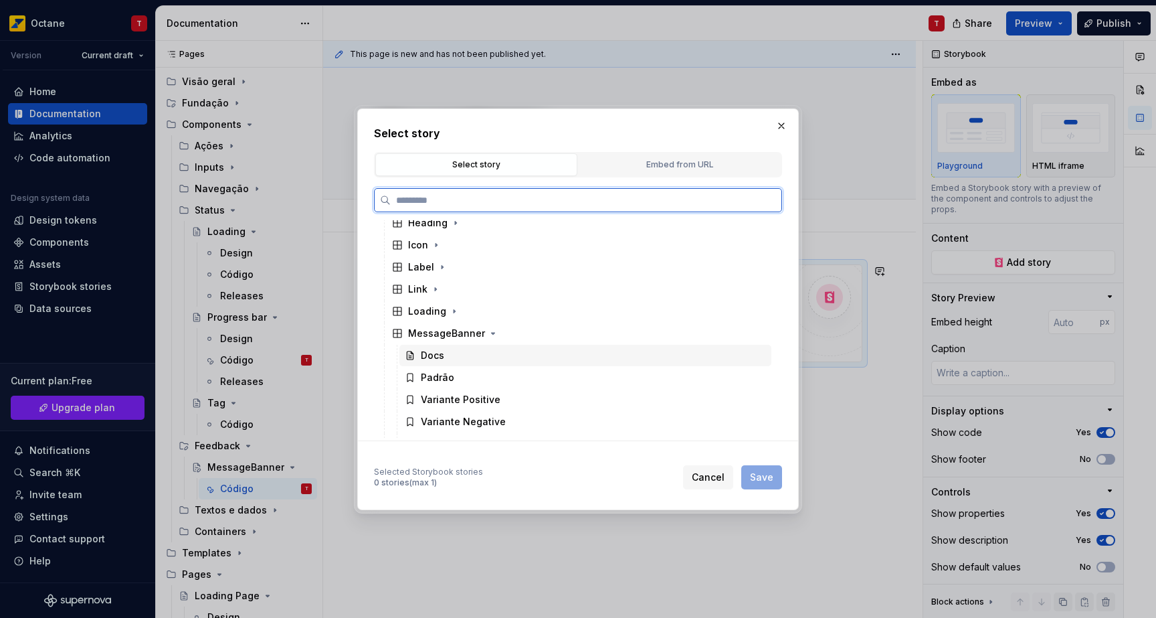
click at [446, 354] on div "Docs" at bounding box center [586, 355] width 372 height 21
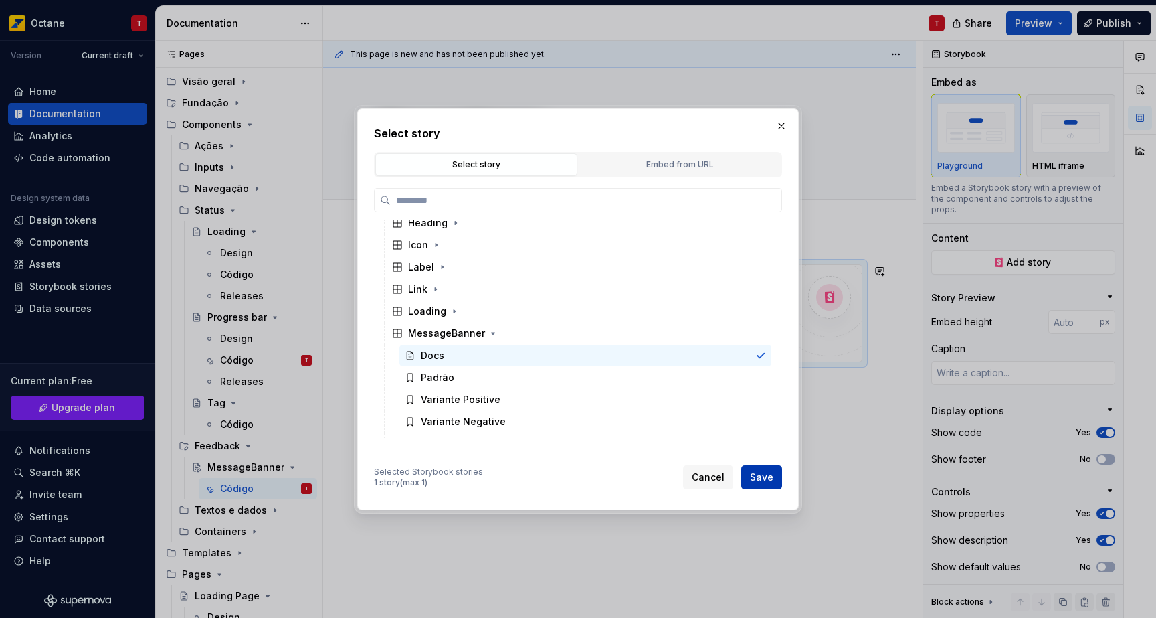
click at [755, 479] on span "Save" at bounding box center [761, 476] width 23 height 13
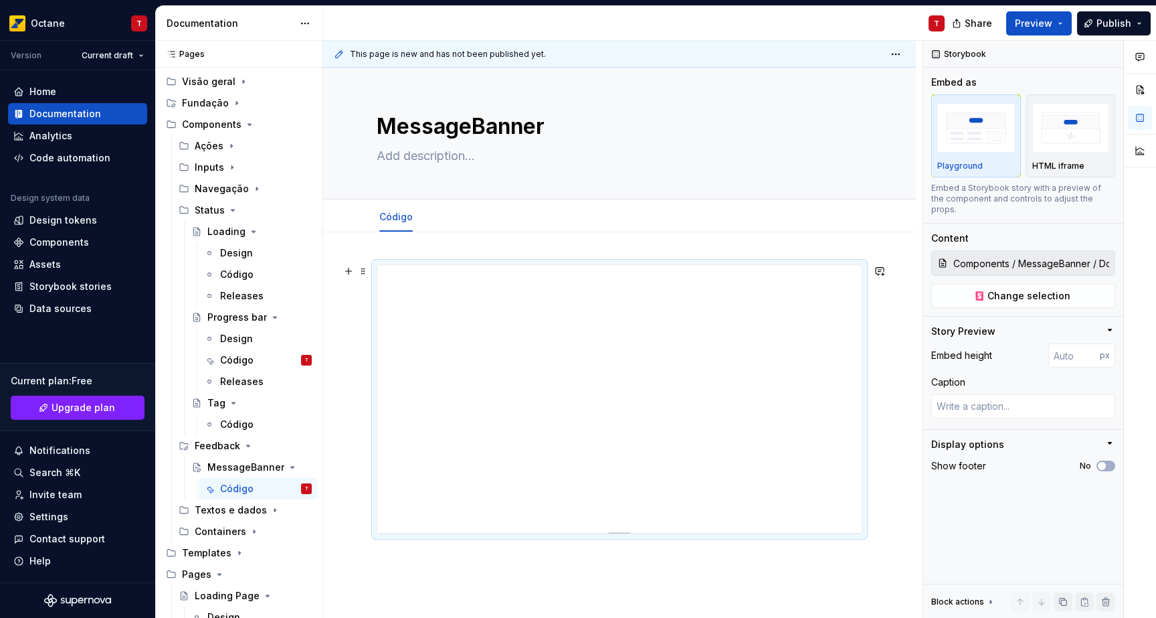
scroll to position [26, 0]
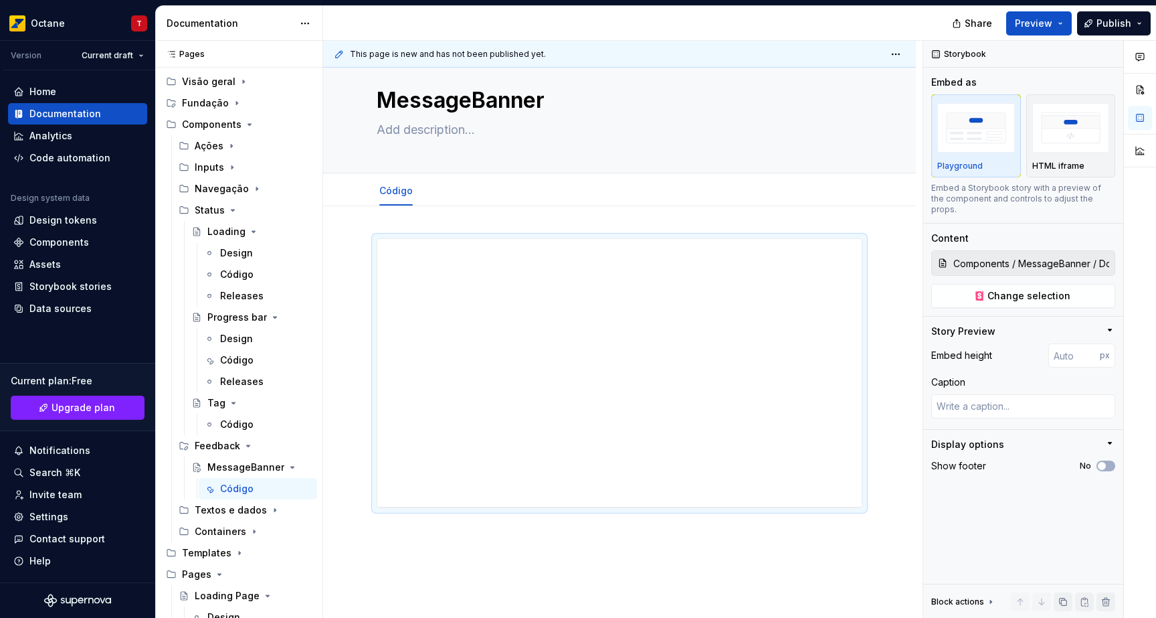
type textarea "*"
